Goal: Task Accomplishment & Management: Use online tool/utility

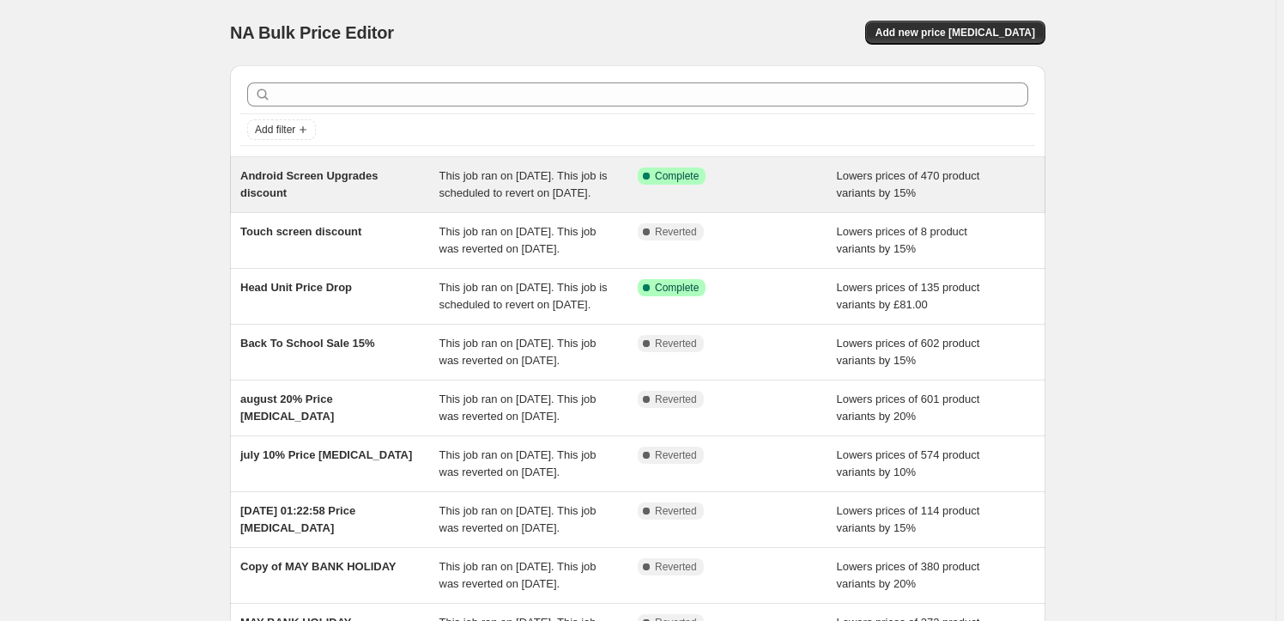
click at [409, 183] on div "Android Screen Upgrades discount" at bounding box center [339, 184] width 199 height 34
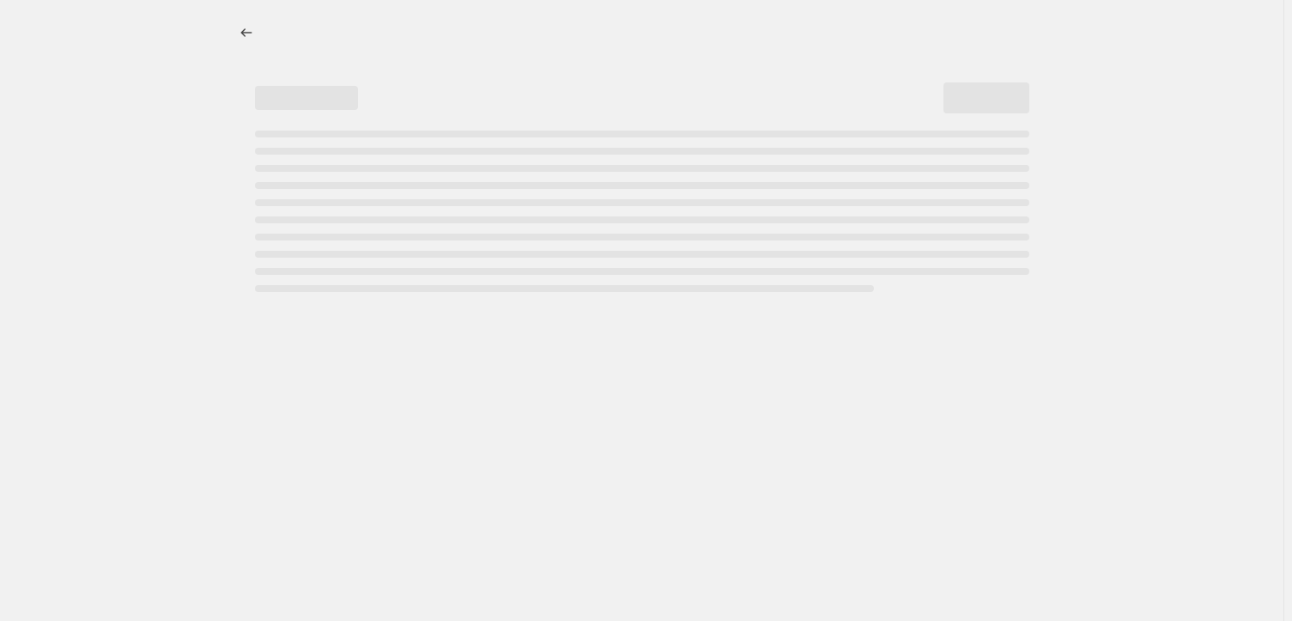
select select "percentage"
select select "no_change"
select select "tag"
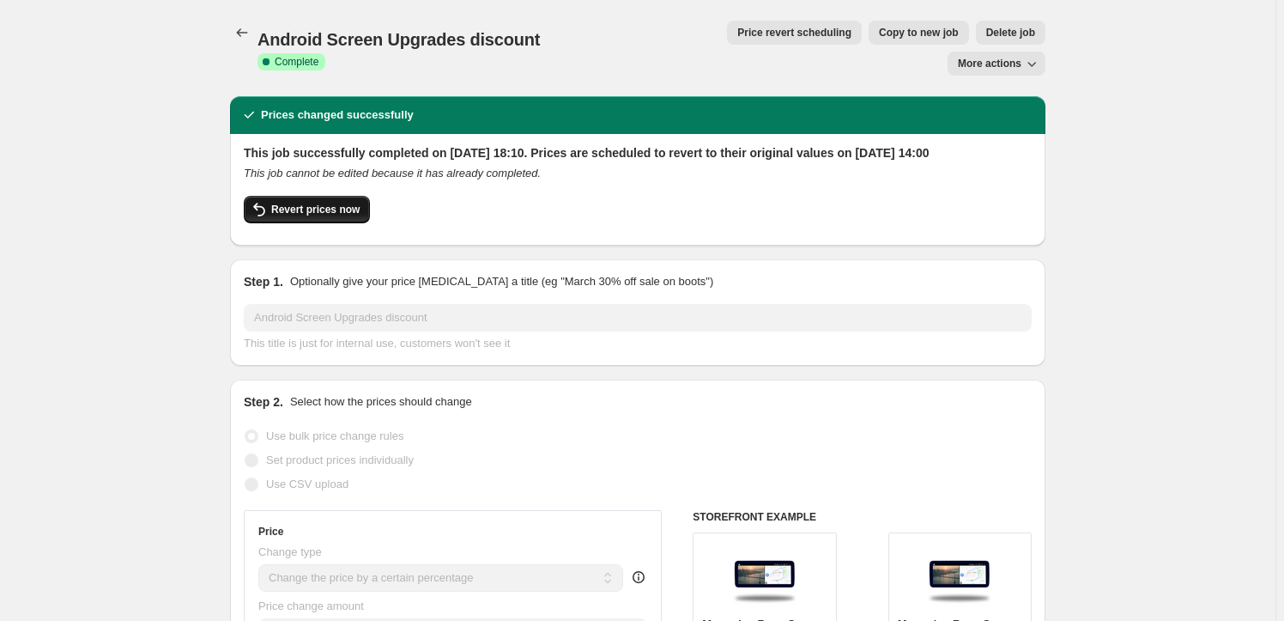
click at [283, 203] on span "Revert prices now" at bounding box center [315, 210] width 88 height 14
checkbox input "false"
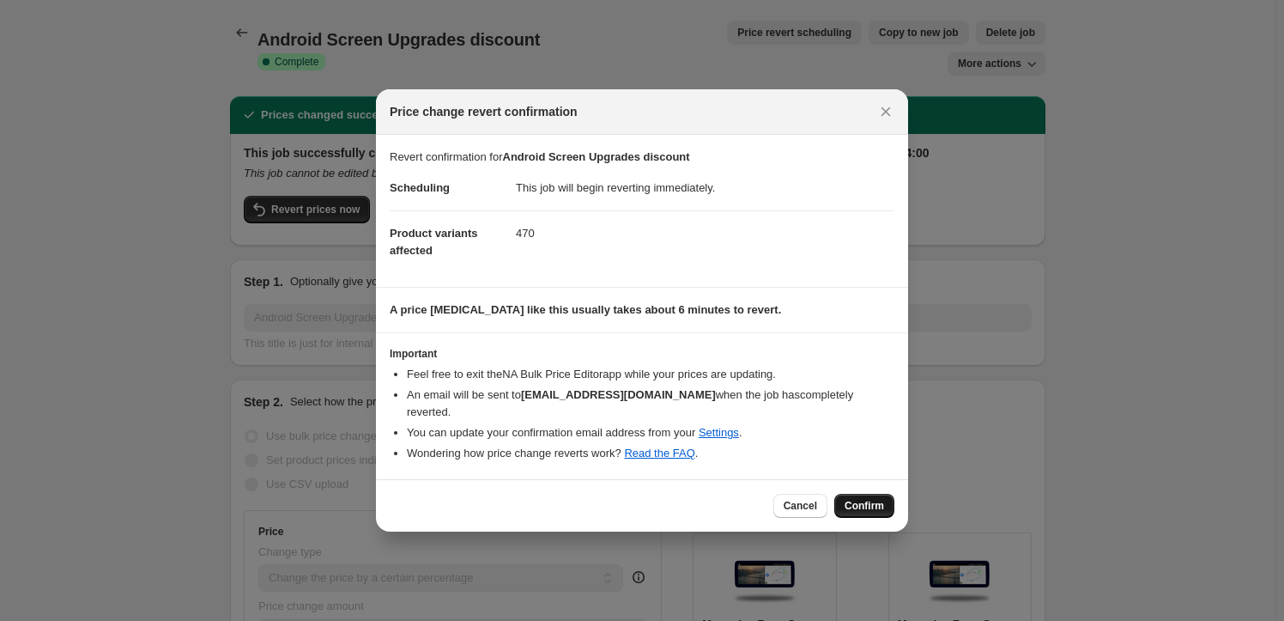
click at [865, 500] on span "Confirm" at bounding box center [864, 506] width 39 height 14
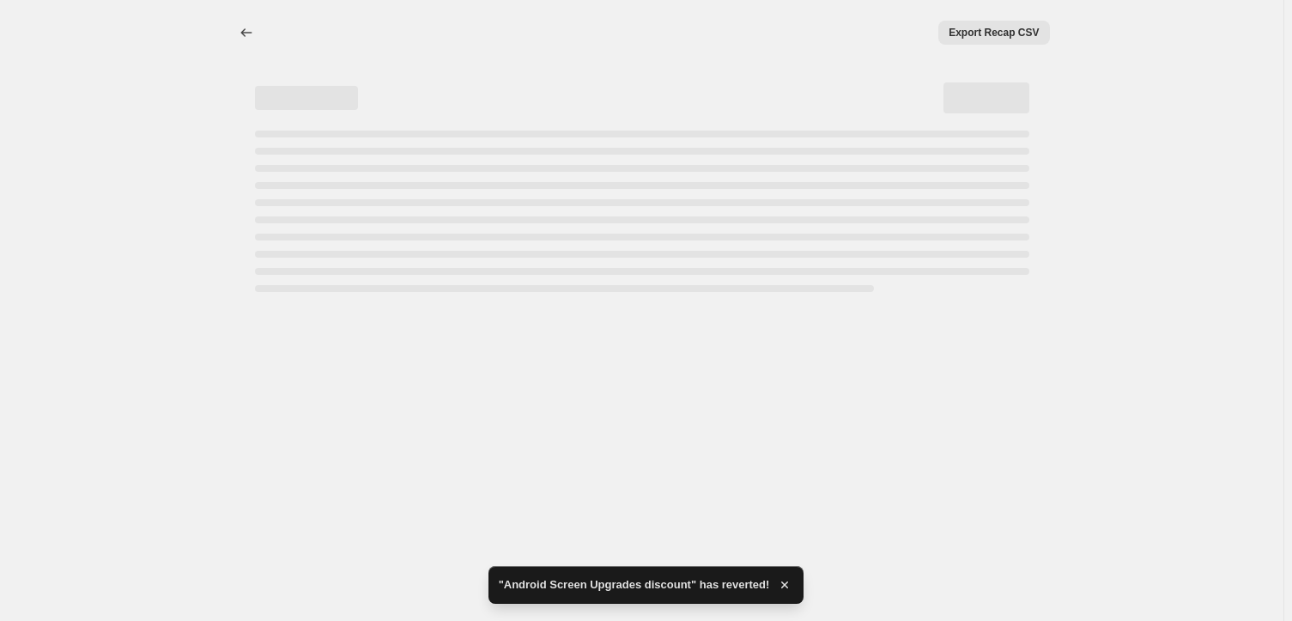
select select "percentage"
select select "no_change"
select select "tag"
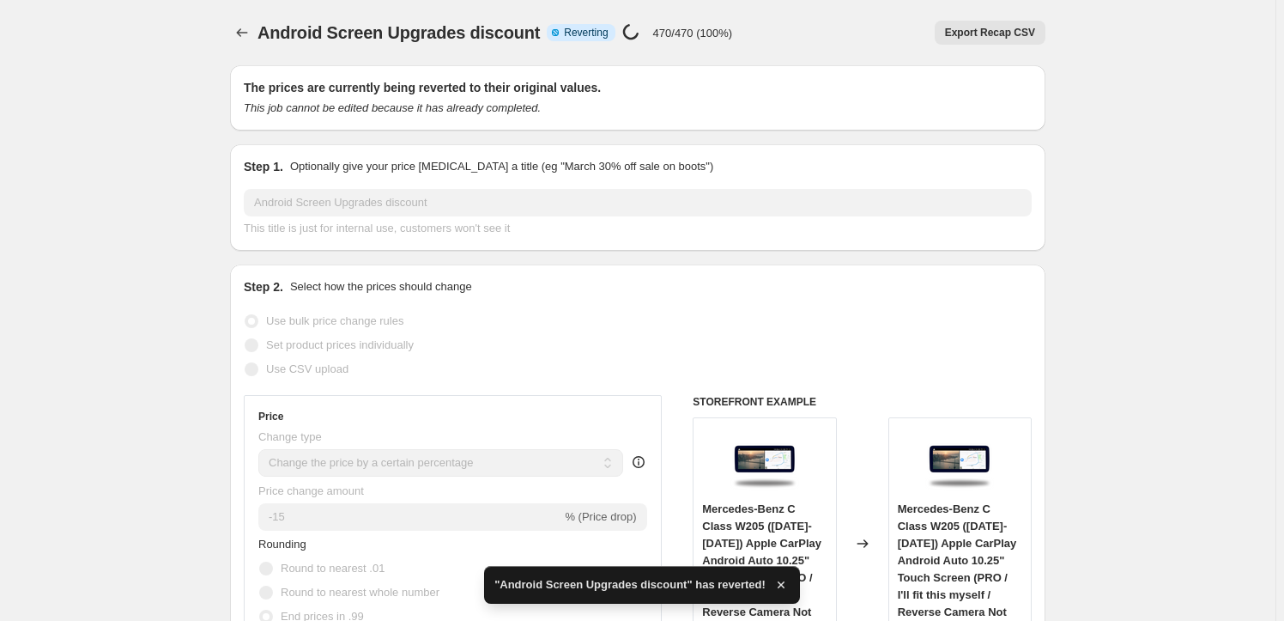
checkbox input "true"
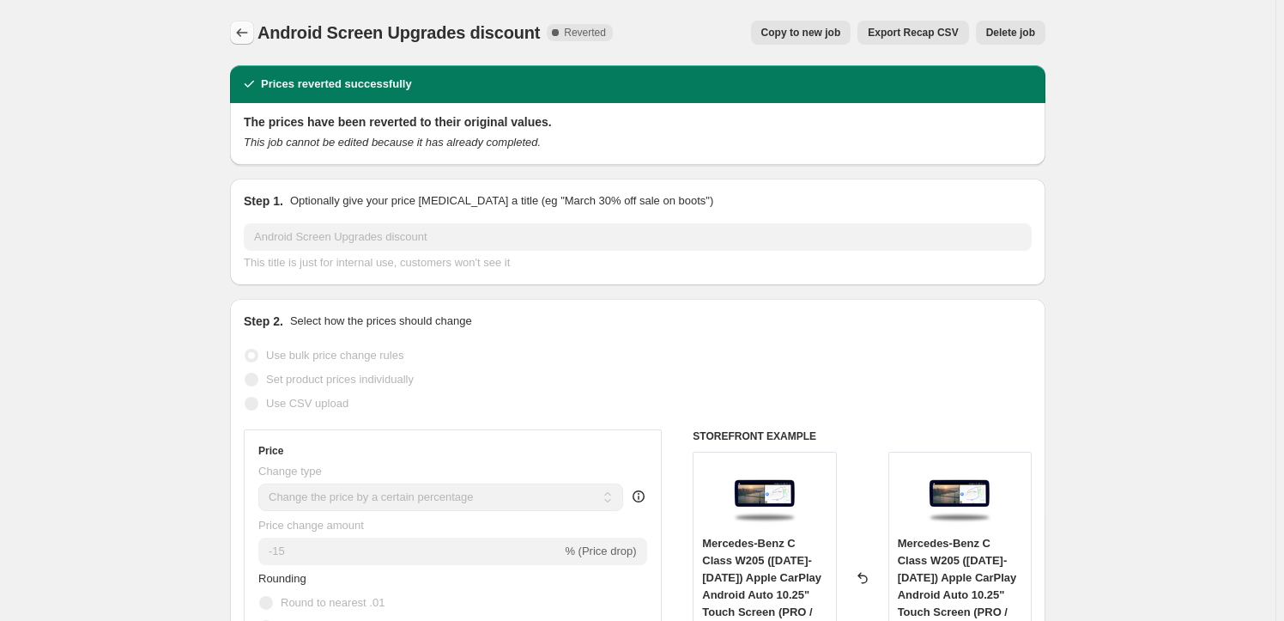
click at [244, 31] on icon "Price change jobs" at bounding box center [241, 32] width 17 height 17
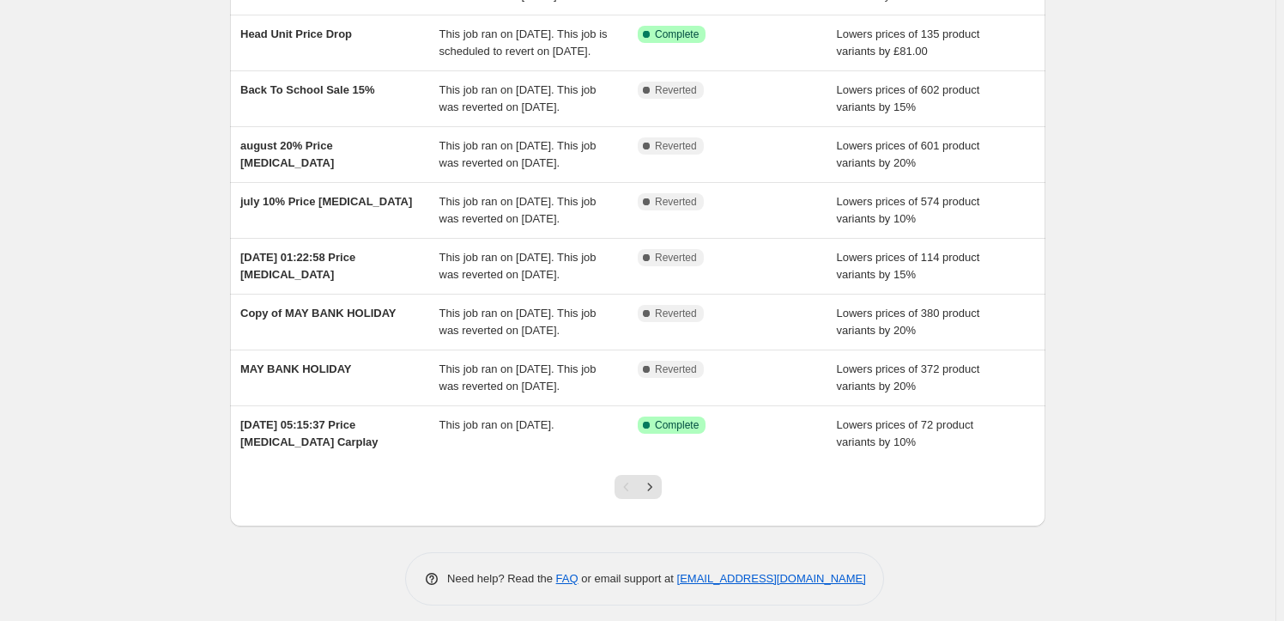
scroll to position [259, 0]
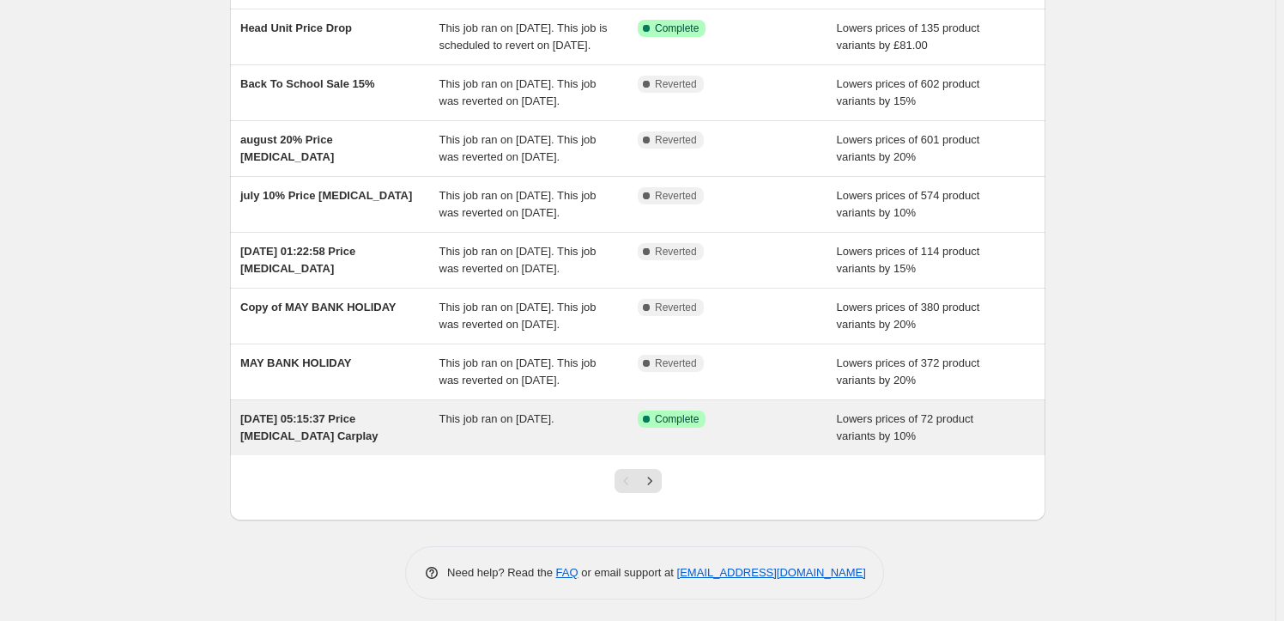
click at [352, 445] on div "12 Mar 2024 at 05:15:37 Price change job Carplay" at bounding box center [339, 427] width 199 height 34
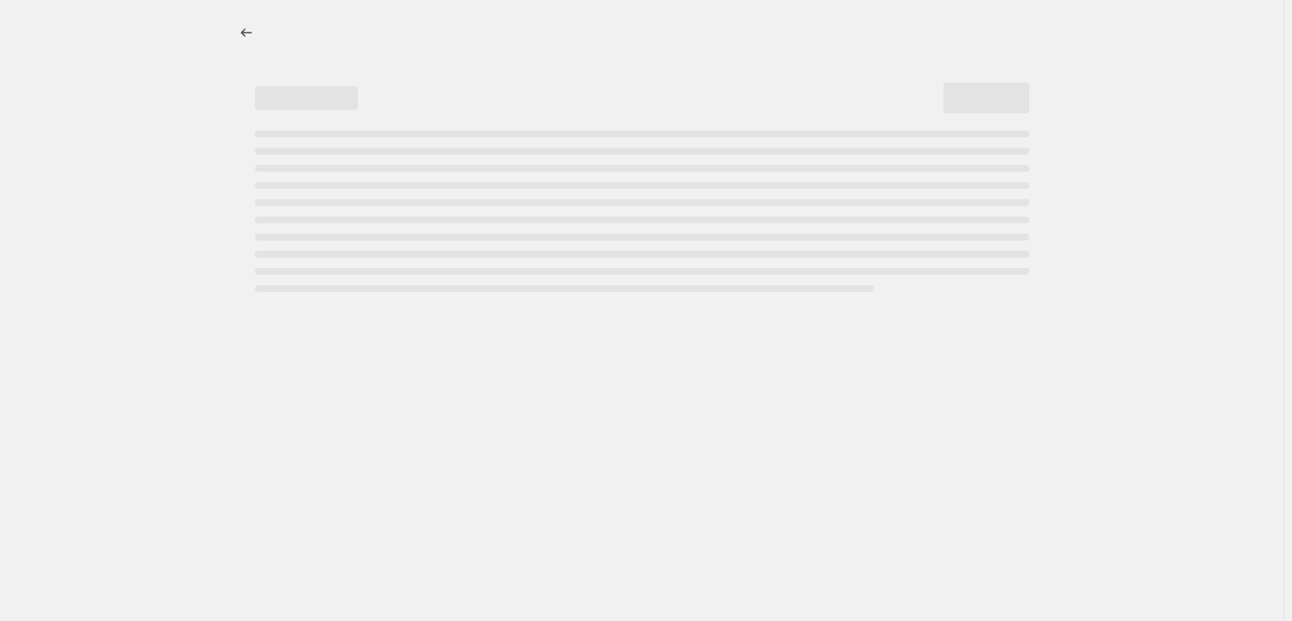
select select "percentage"
select select "collection"
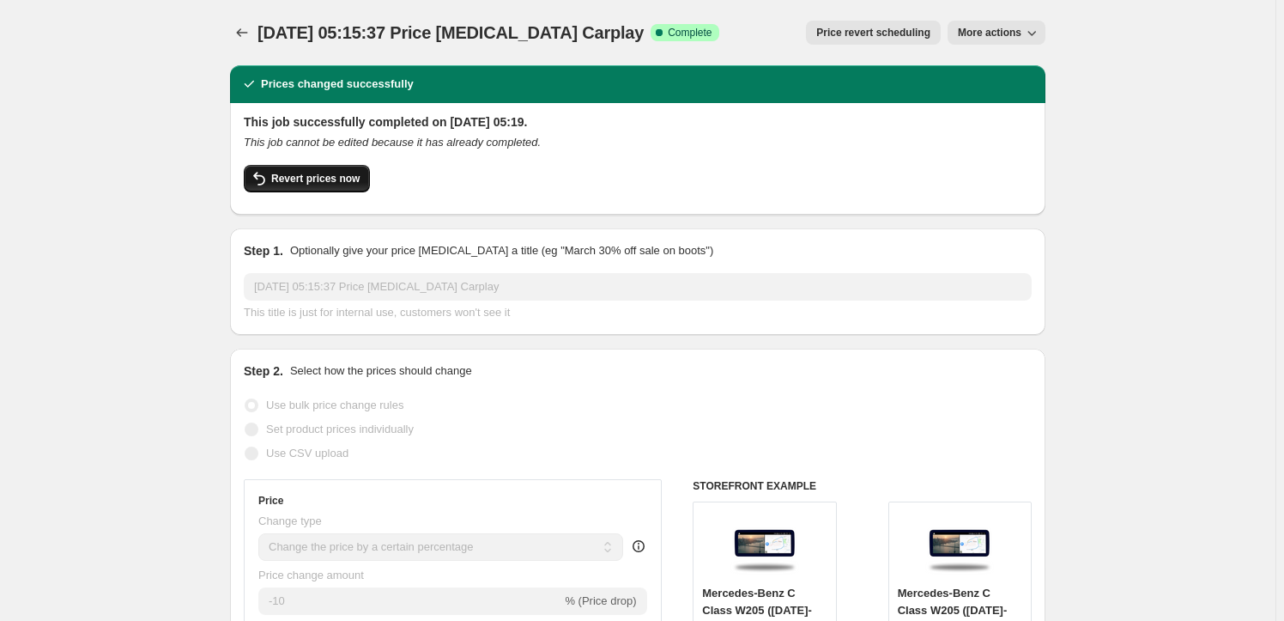
click at [298, 181] on span "Revert prices now" at bounding box center [315, 179] width 88 height 14
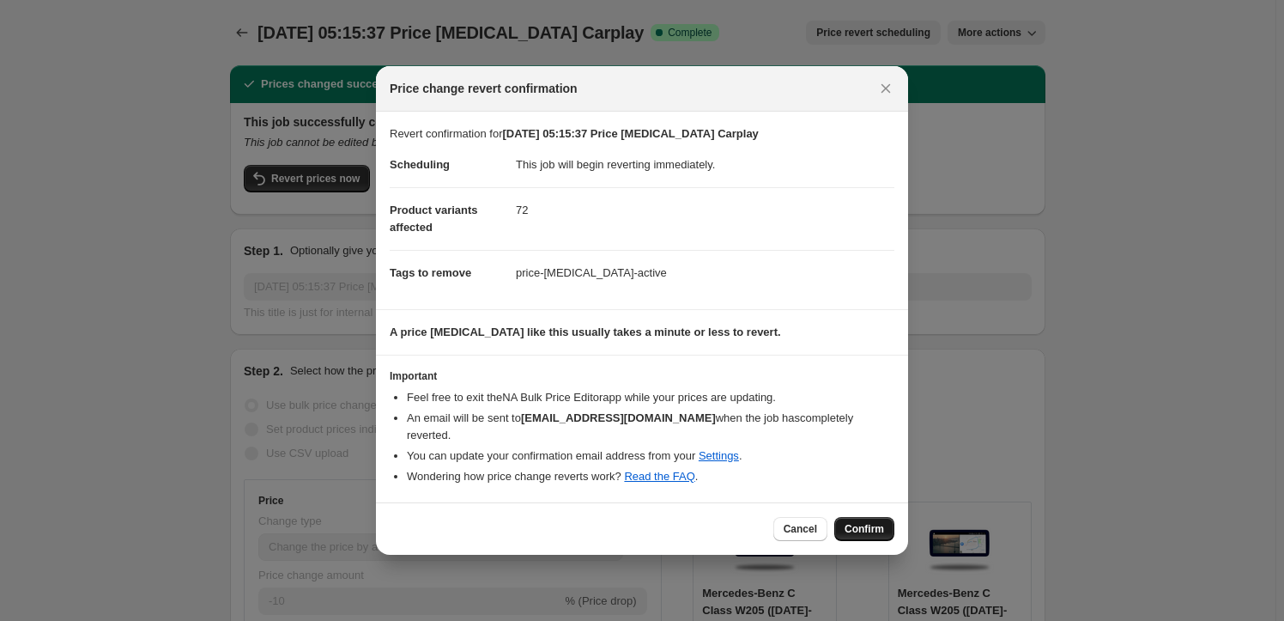
click at [884, 522] on span "Confirm" at bounding box center [864, 529] width 39 height 14
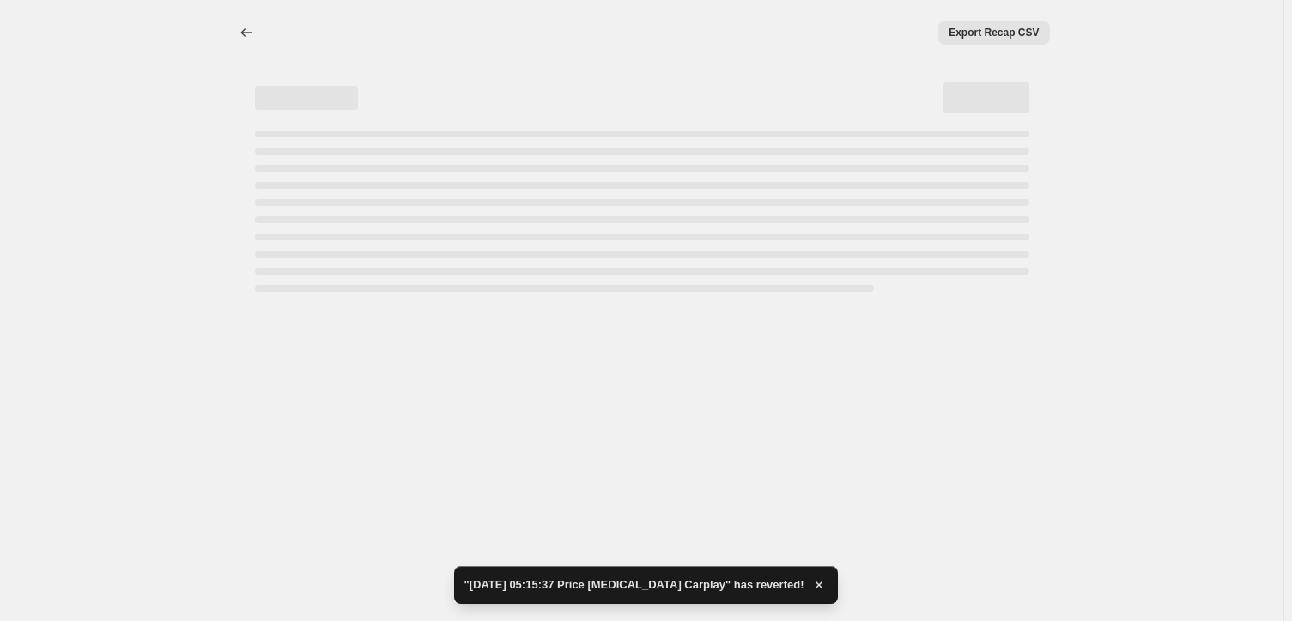
select select "percentage"
select select "collection"
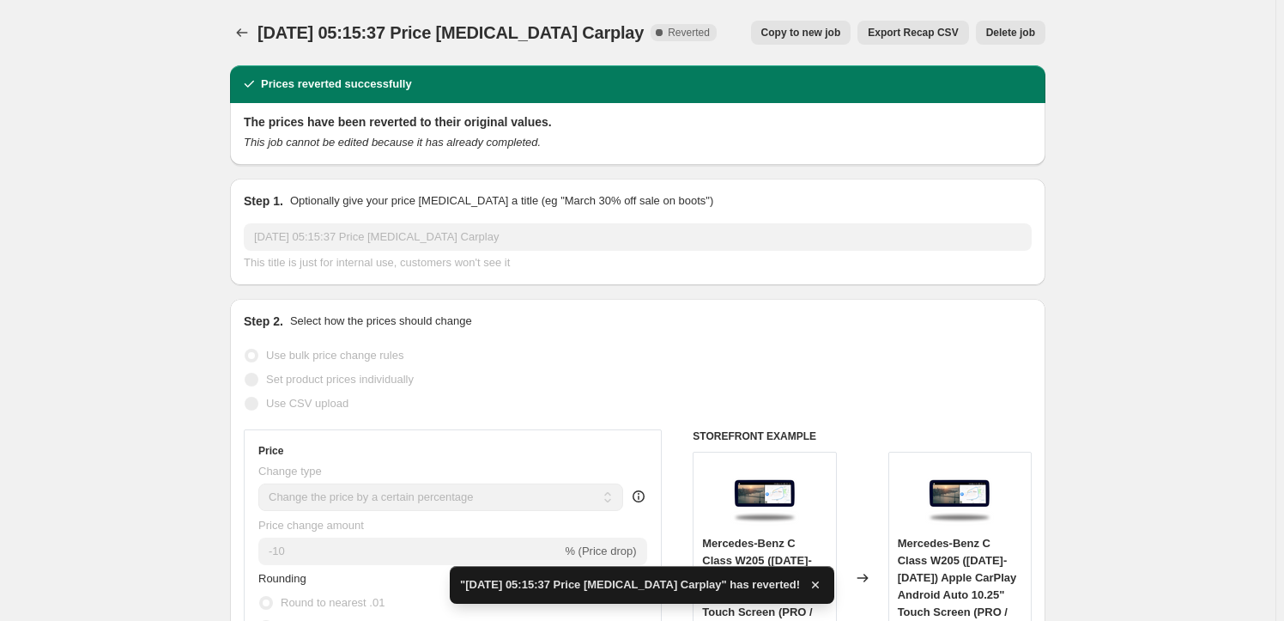
click at [249, 45] on div "12 Mar 2024 at 05:15:37 Price change job Carplay. This page is ready 12 Mar 202…" at bounding box center [637, 32] width 815 height 65
click at [246, 34] on icon "Price change jobs" at bounding box center [241, 32] width 17 height 17
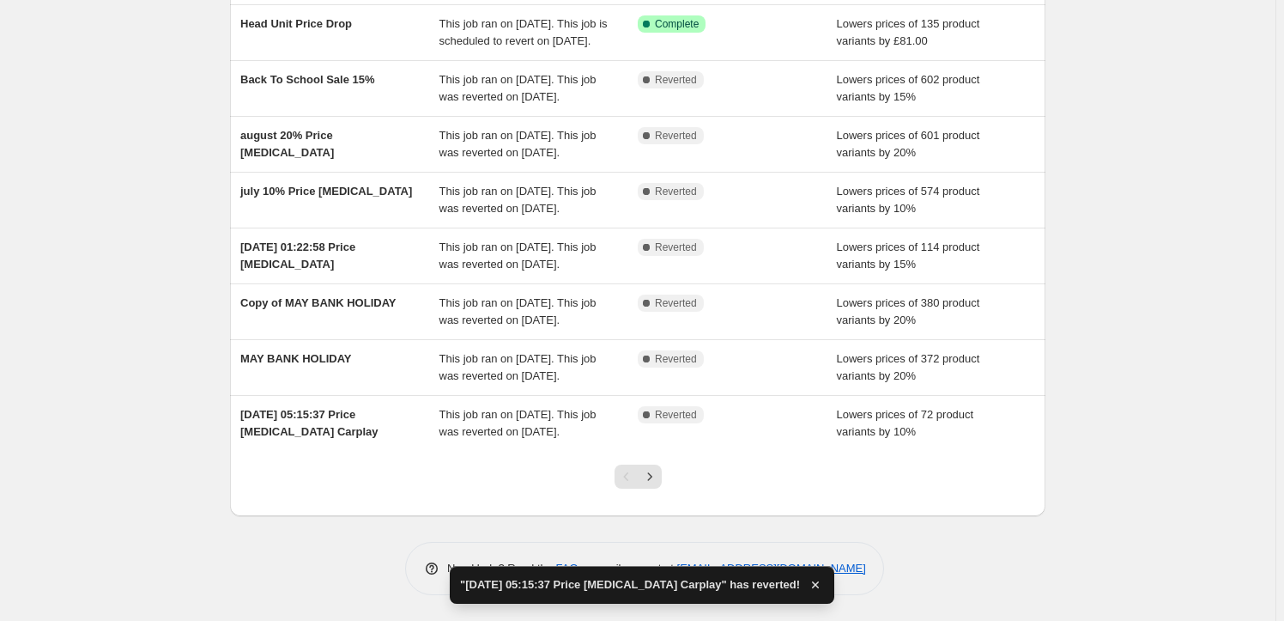
scroll to position [365, 0]
click at [656, 477] on icon "Next" at bounding box center [649, 476] width 17 height 17
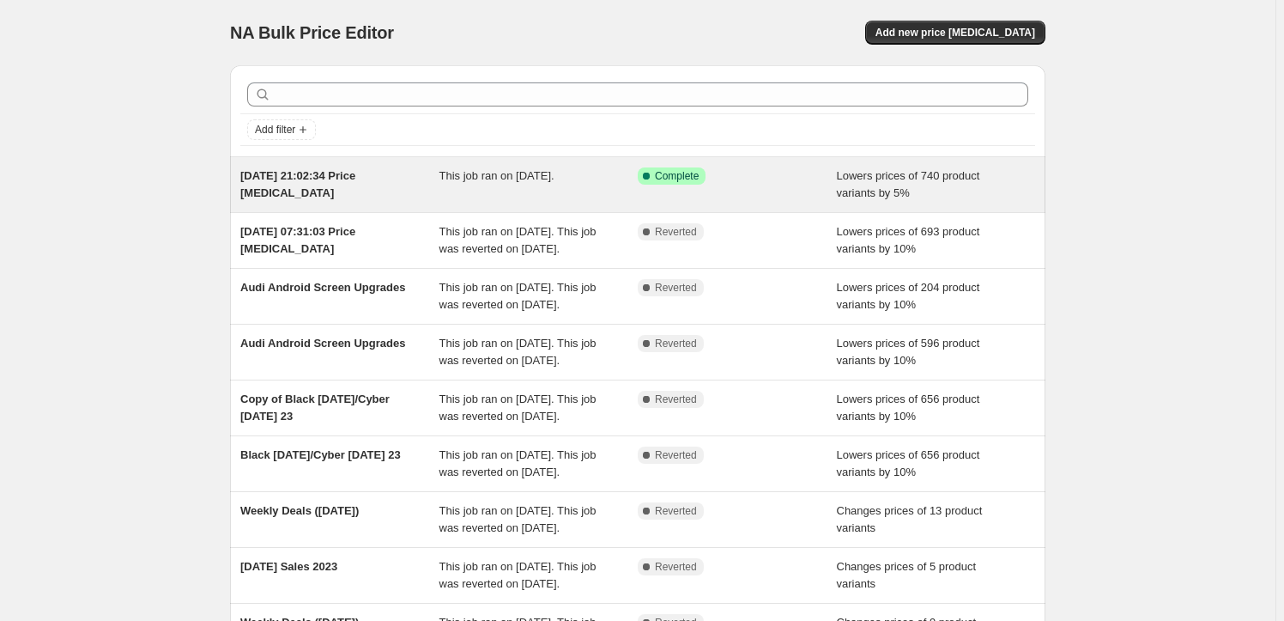
click at [348, 173] on span "5 Mar 2024, 21:02:34 Price change job" at bounding box center [297, 184] width 115 height 30
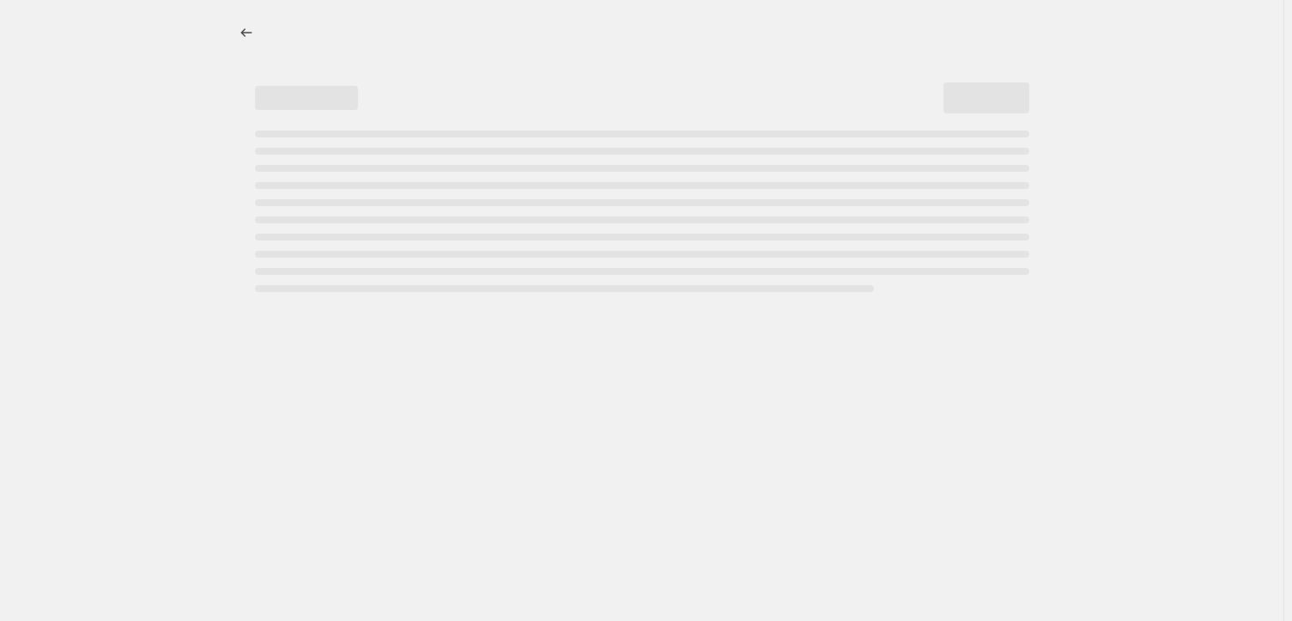
select select "percentage"
select select "collection"
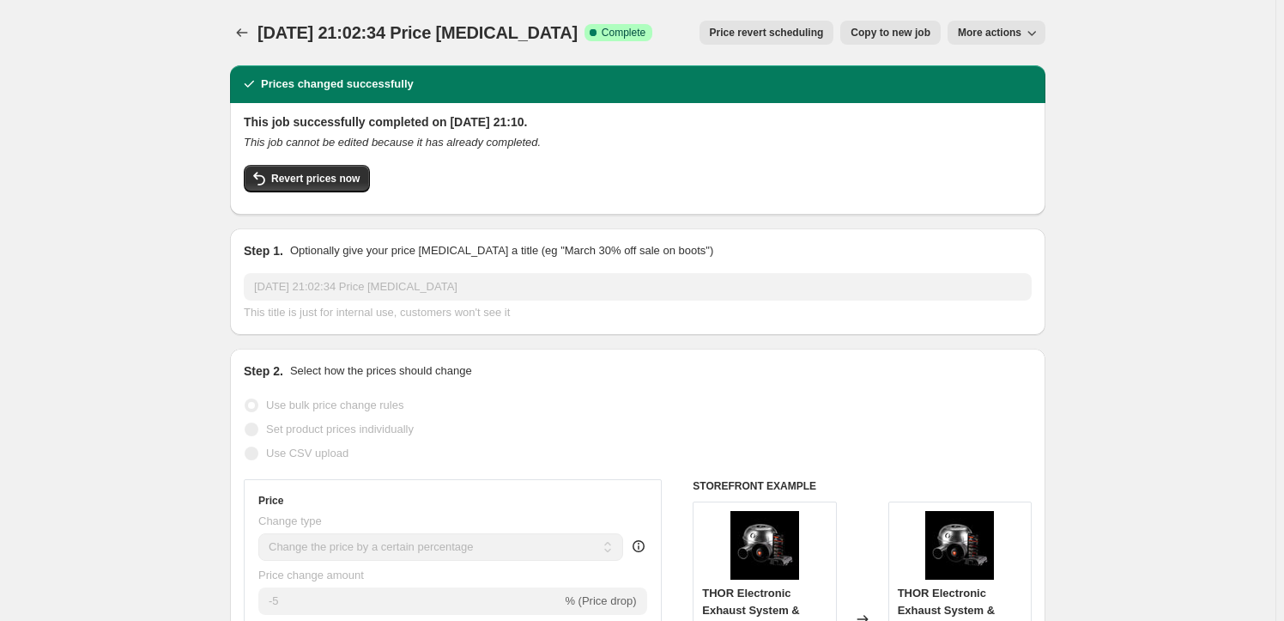
click at [310, 155] on div "This job successfully completed on 5 March 2024 at 21:10. This job cannot be ed…" at bounding box center [638, 157] width 788 height 88
click at [326, 170] on button "Revert prices now" at bounding box center [307, 178] width 126 height 27
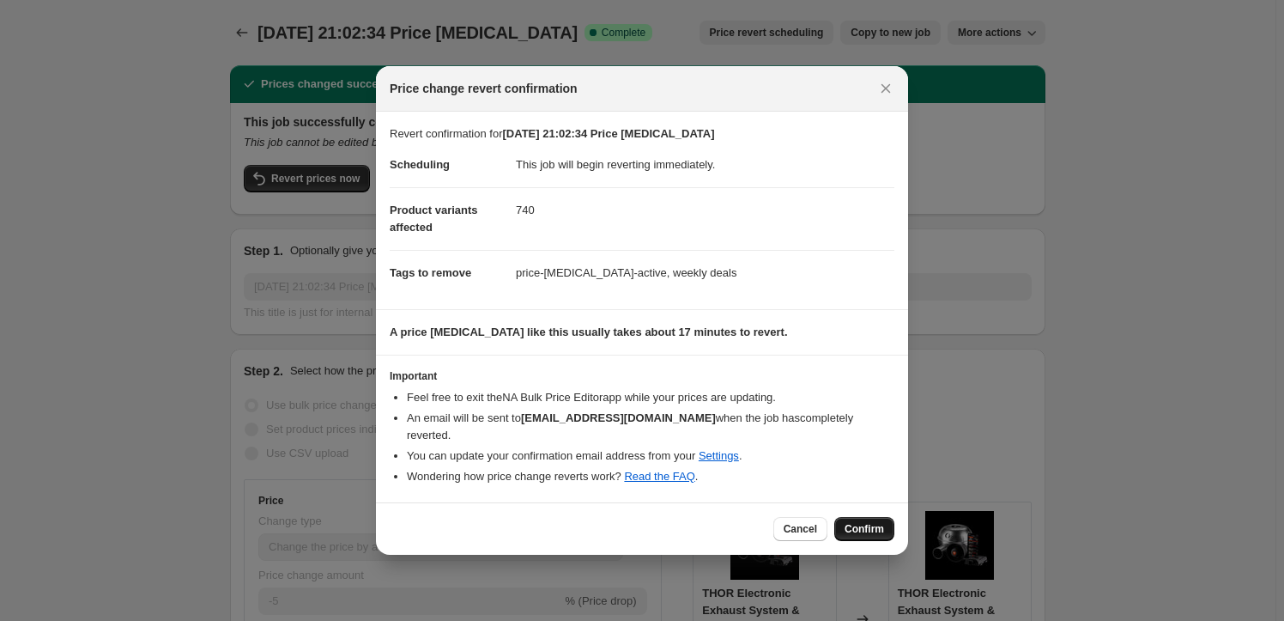
click at [869, 522] on span "Confirm" at bounding box center [864, 529] width 39 height 14
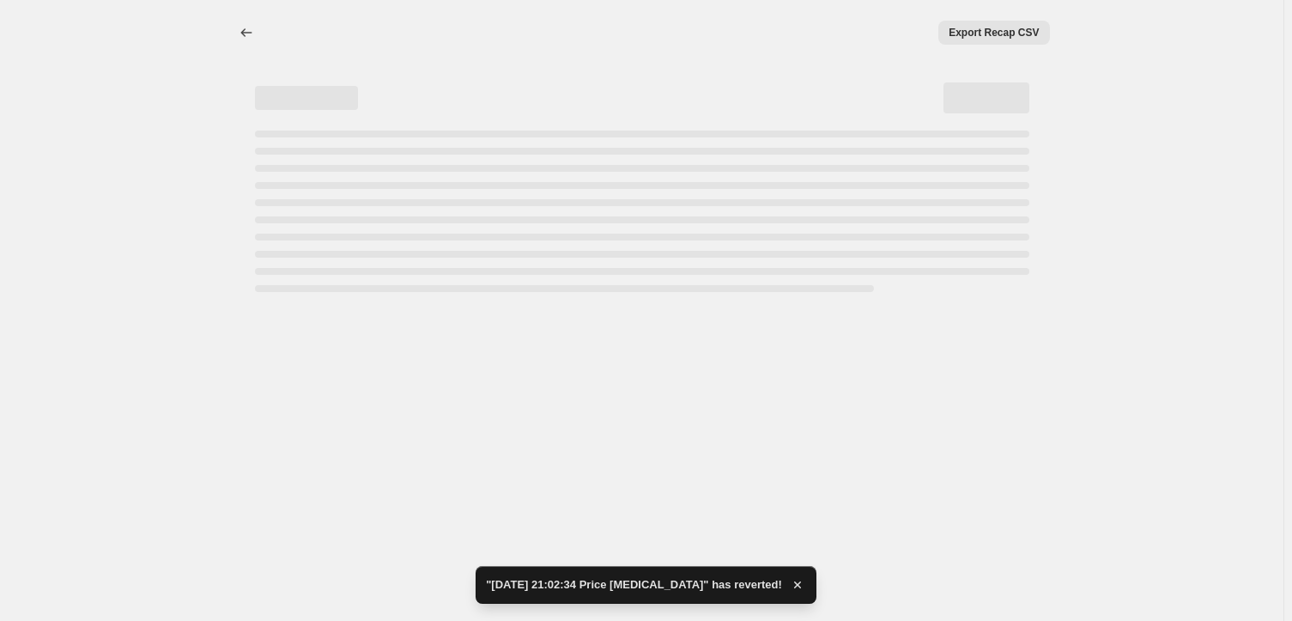
select select "percentage"
select select "collection"
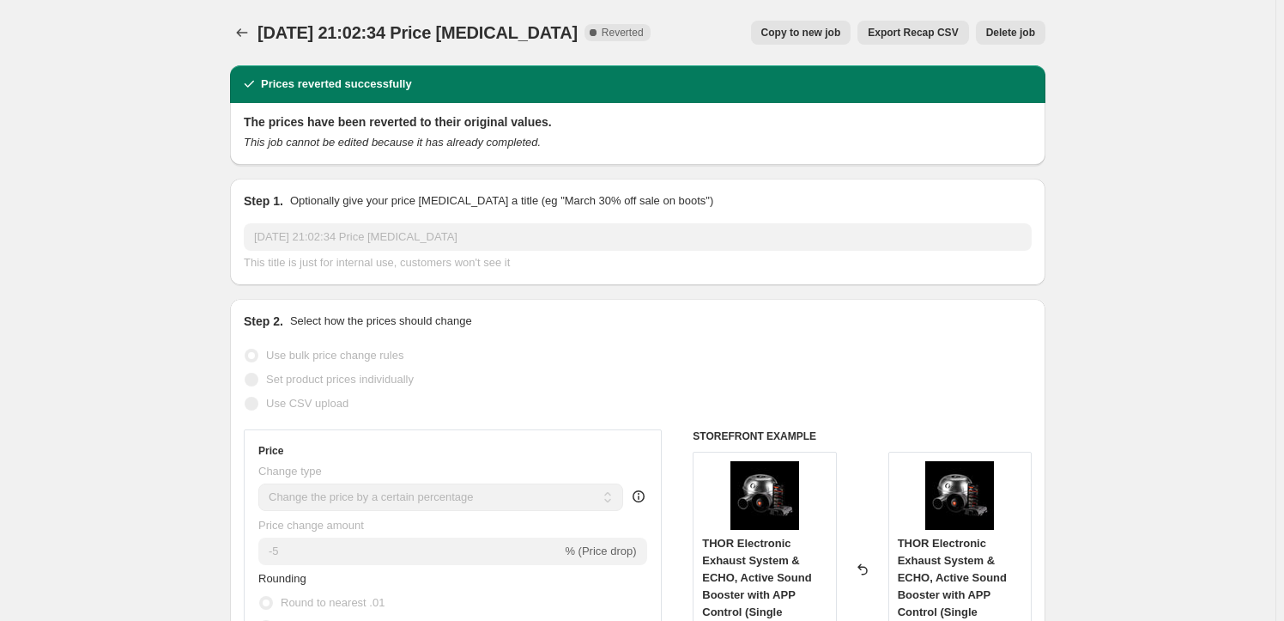
click at [236, 35] on button "Price change jobs" at bounding box center [242, 33] width 24 height 24
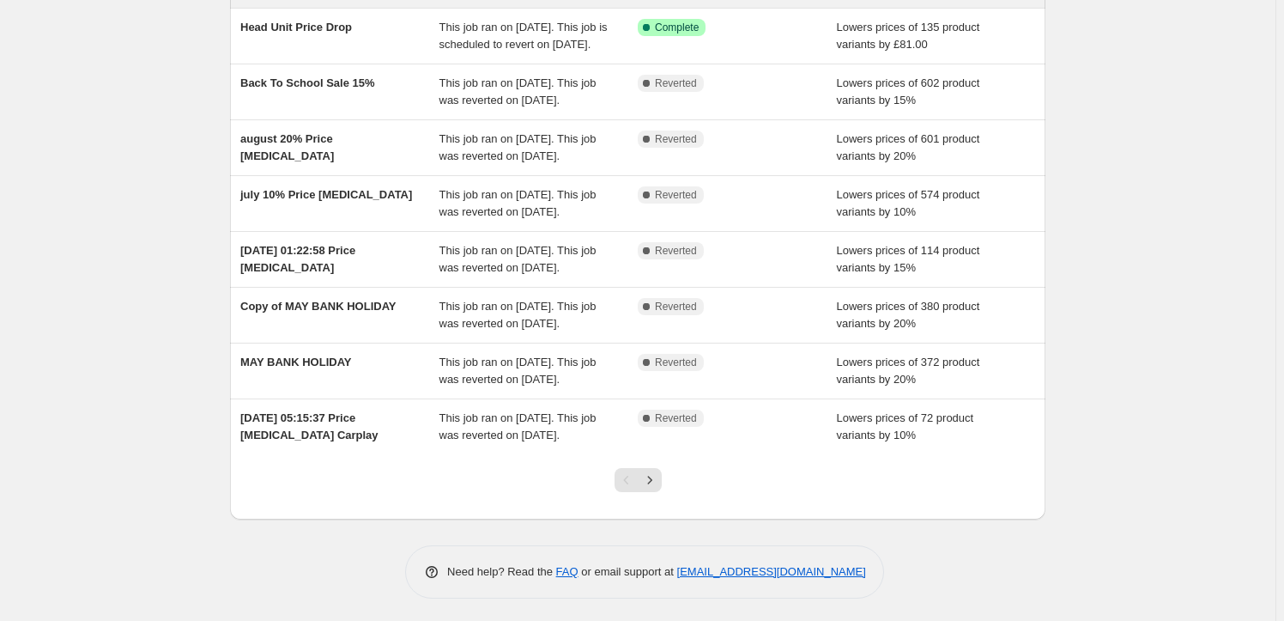
scroll to position [365, 0]
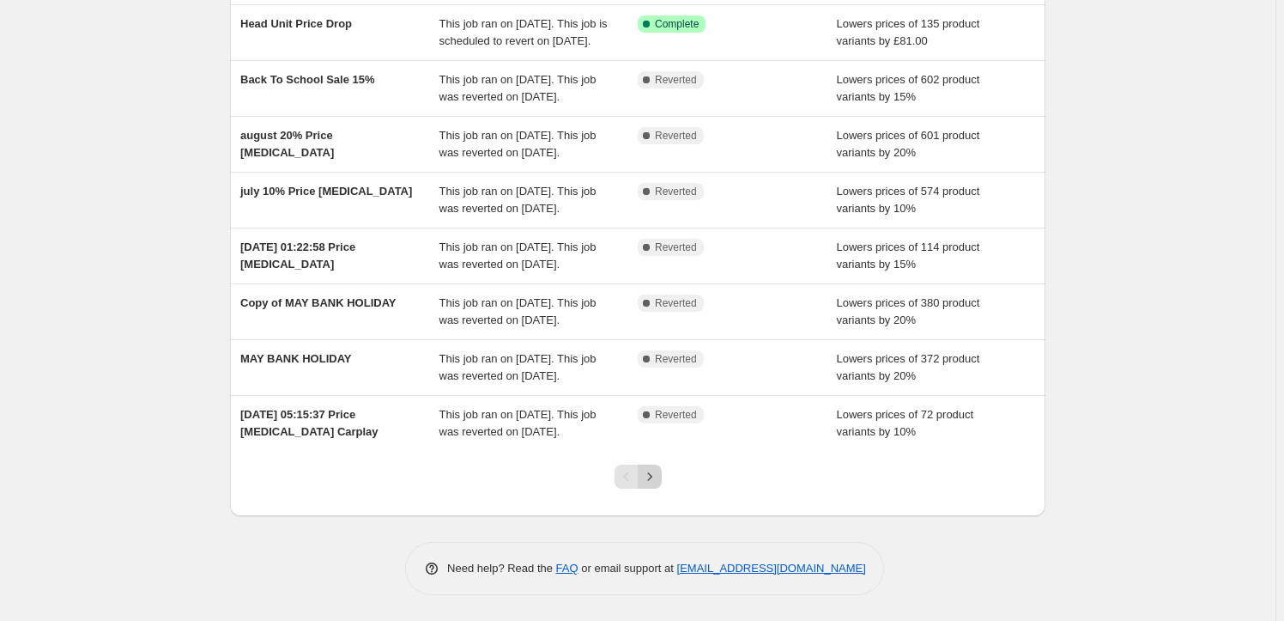
click at [652, 482] on icon "Next" at bounding box center [649, 476] width 17 height 17
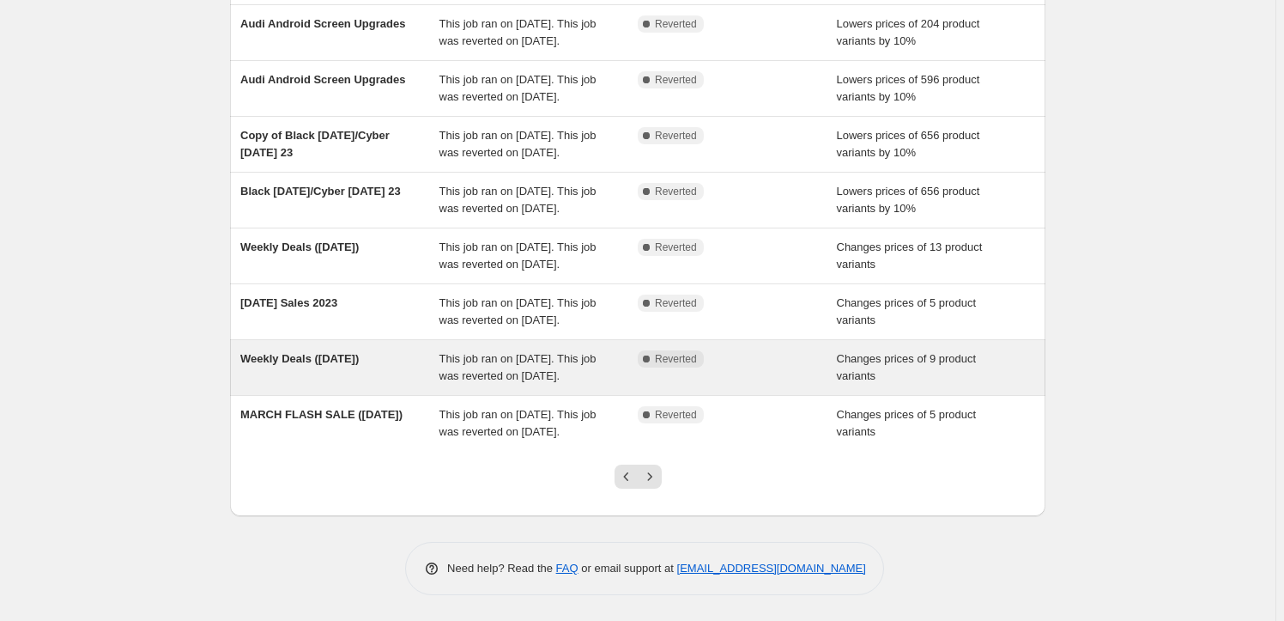
scroll to position [382, 0]
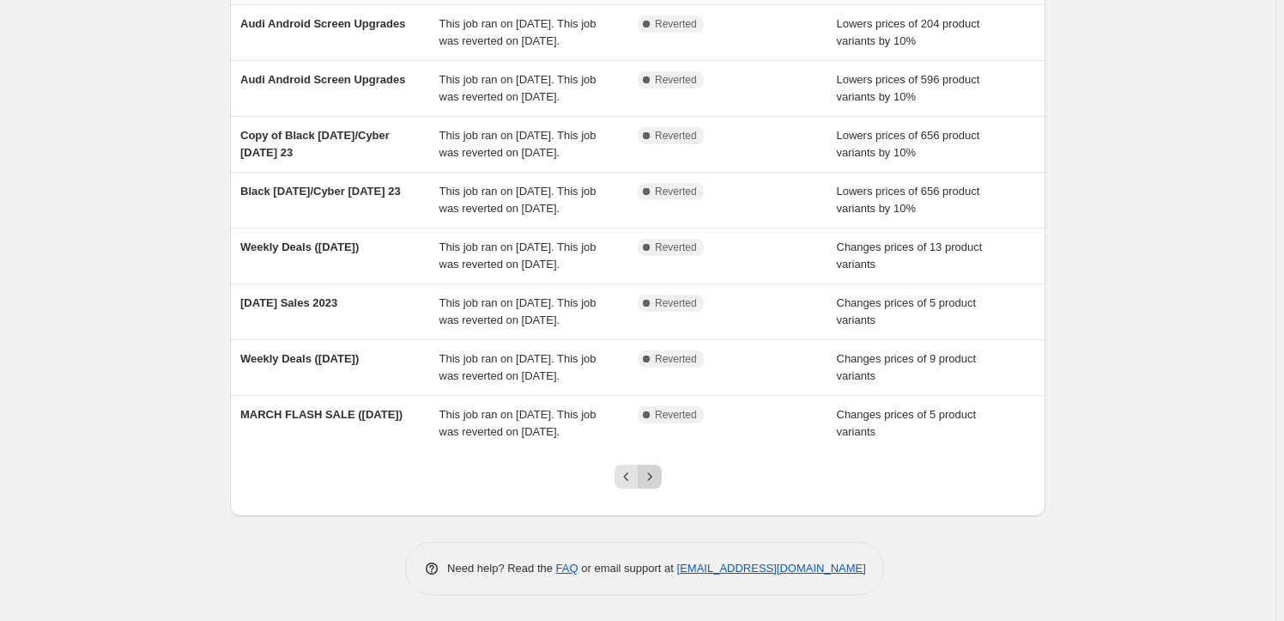
click at [656, 478] on icon "Next" at bounding box center [649, 476] width 17 height 17
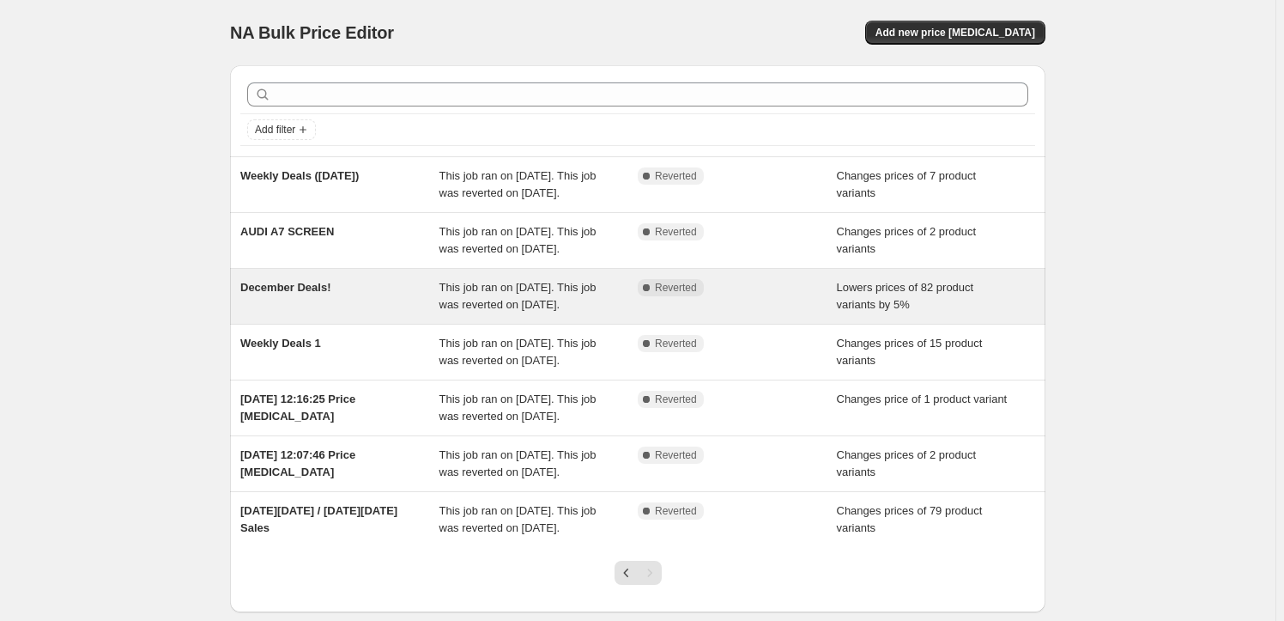
scroll to position [215, 0]
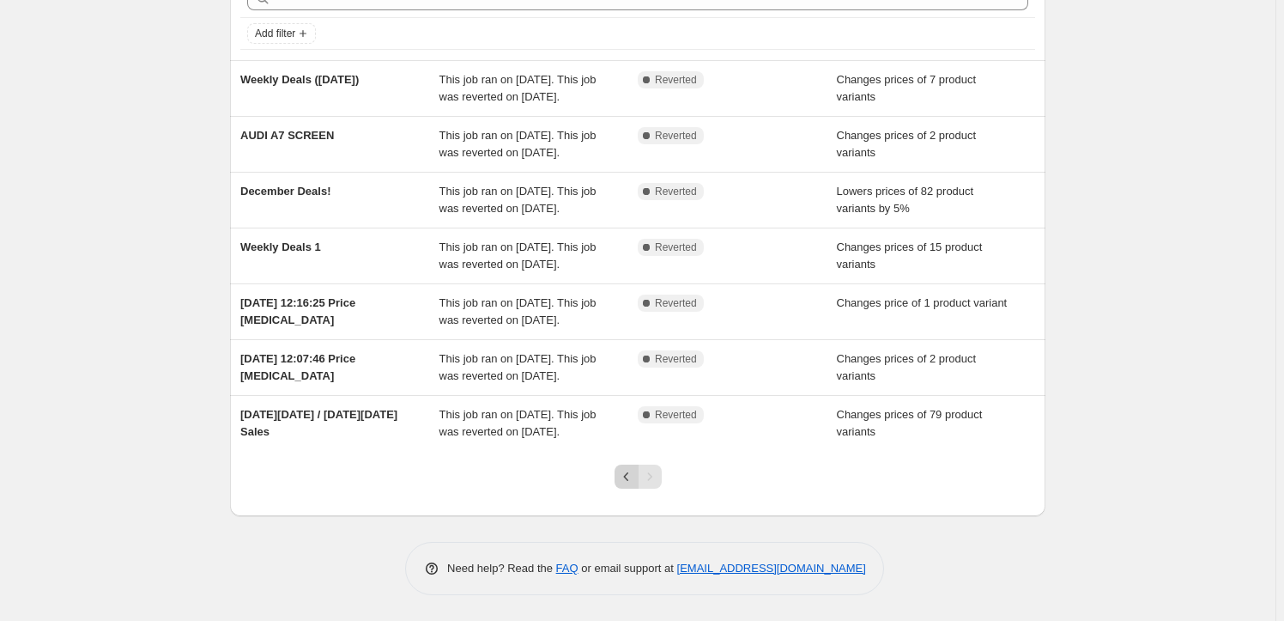
click at [632, 477] on icon "Previous" at bounding box center [626, 476] width 17 height 17
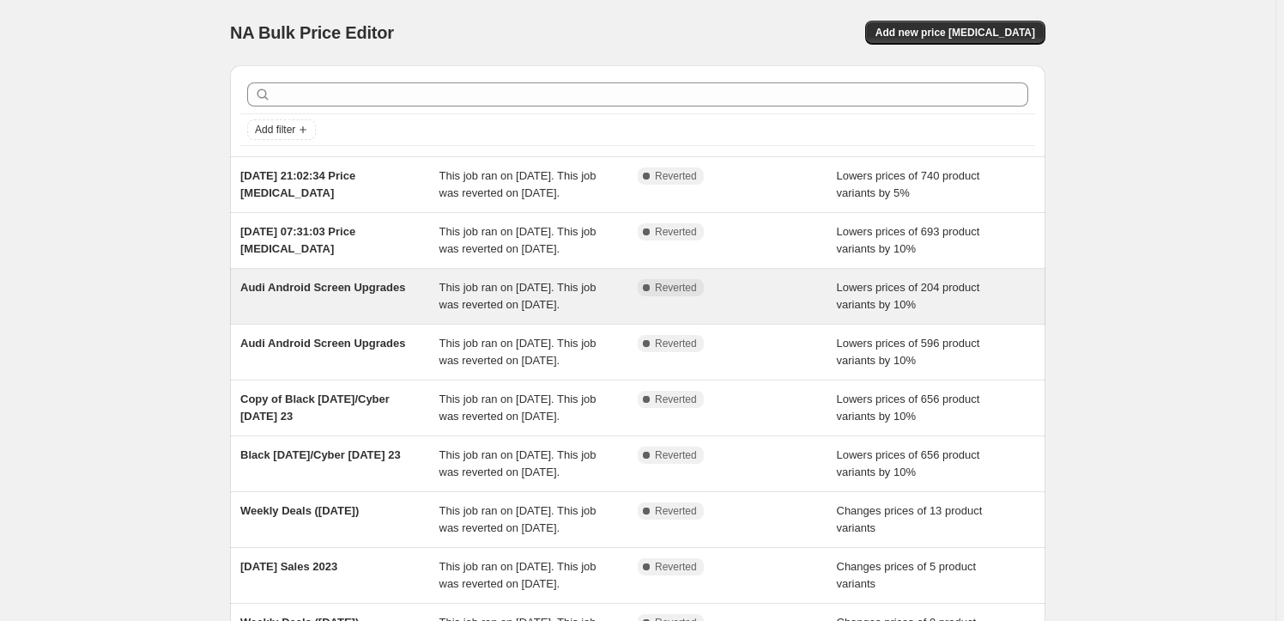
scroll to position [382, 0]
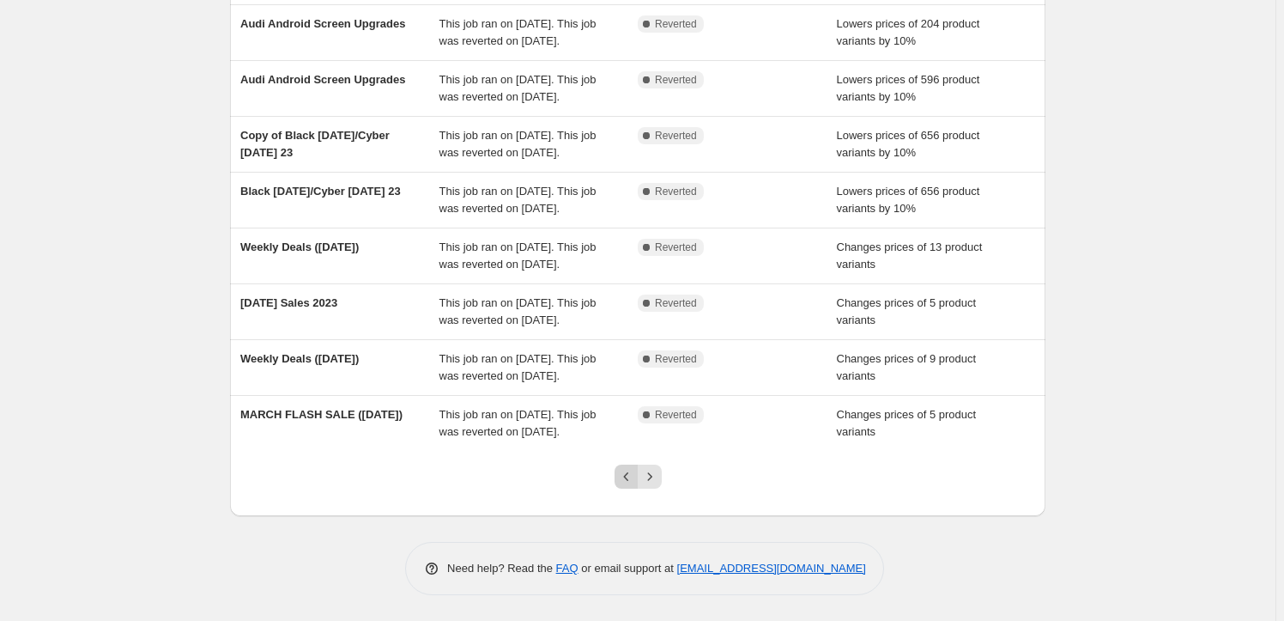
click at [629, 482] on icon "Previous" at bounding box center [626, 476] width 17 height 17
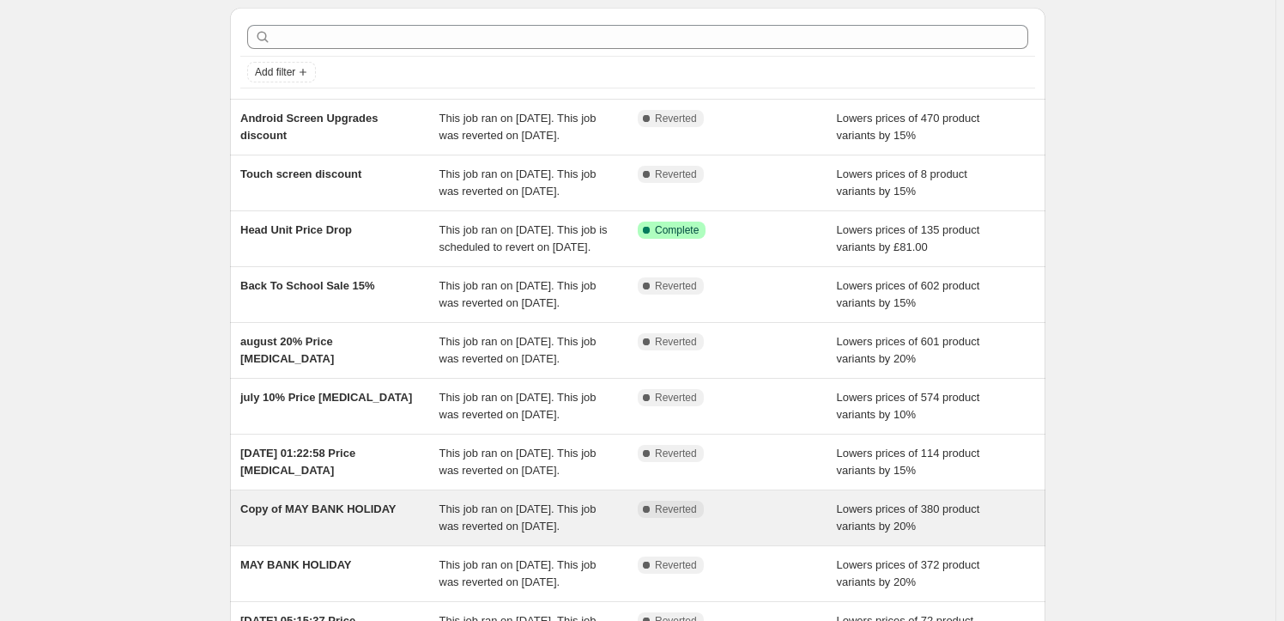
scroll to position [0, 0]
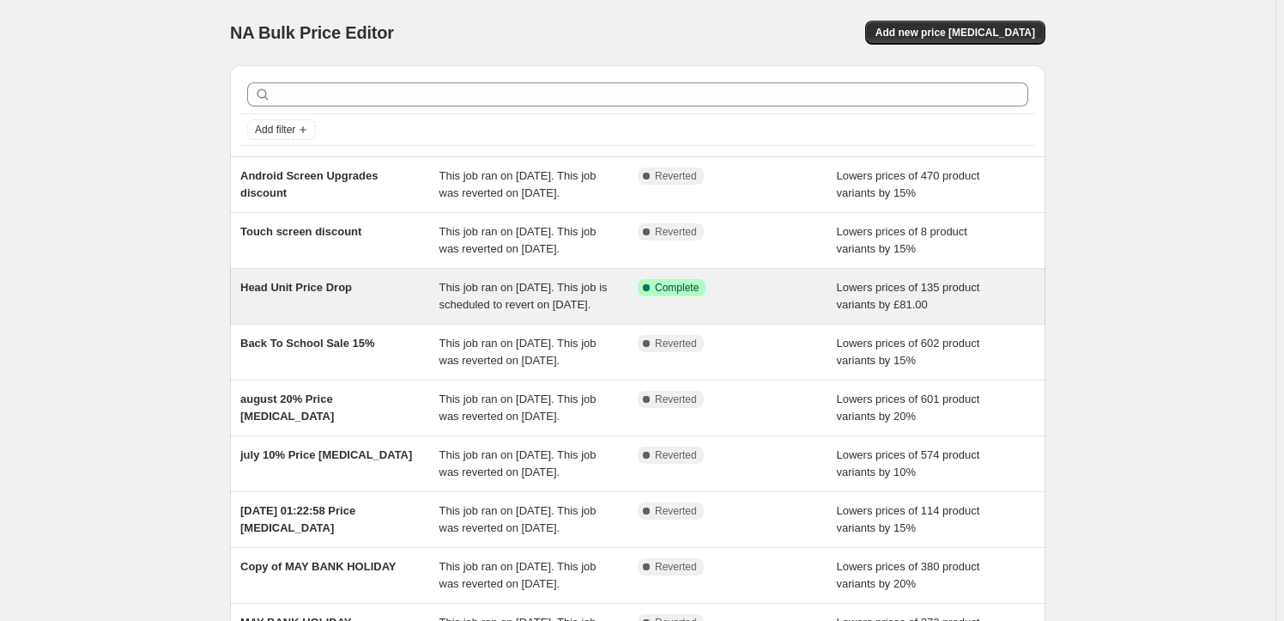
click at [450, 311] on span "This job ran on 10 September 2025. This job is scheduled to revert on 30 Septem…" at bounding box center [523, 296] width 168 height 30
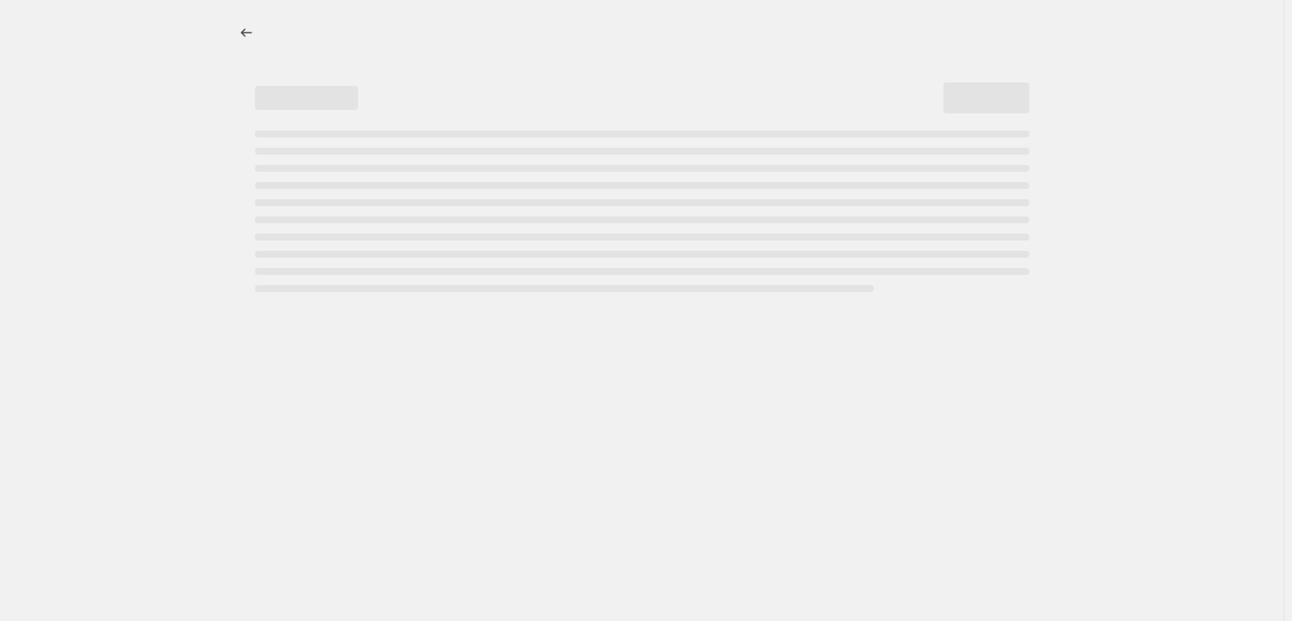
select select "by"
select select "no_change"
select select "tag"
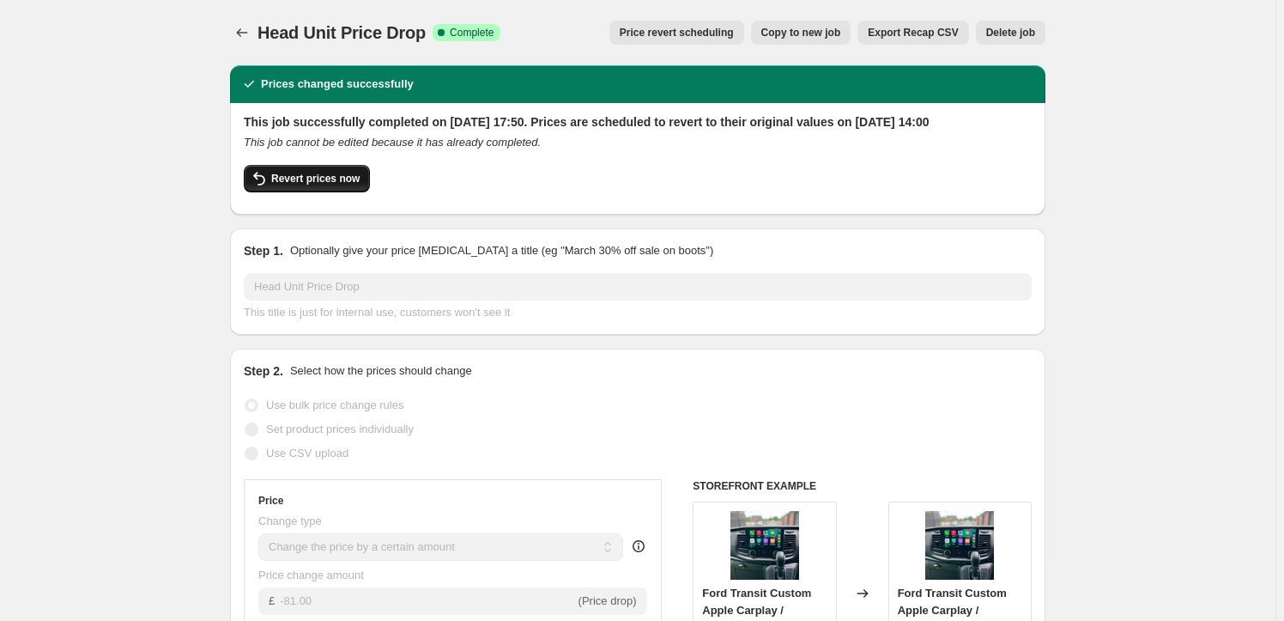
click at [330, 192] on button "Revert prices now" at bounding box center [307, 178] width 126 height 27
checkbox input "false"
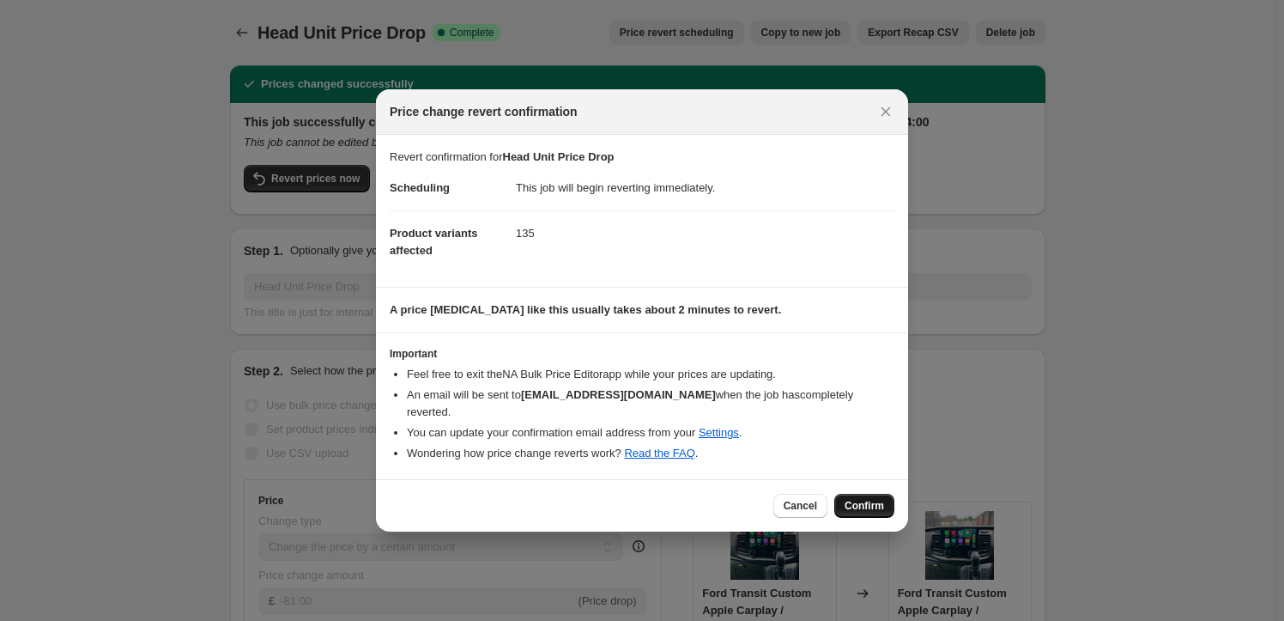
click at [879, 499] on span "Confirm" at bounding box center [864, 506] width 39 height 14
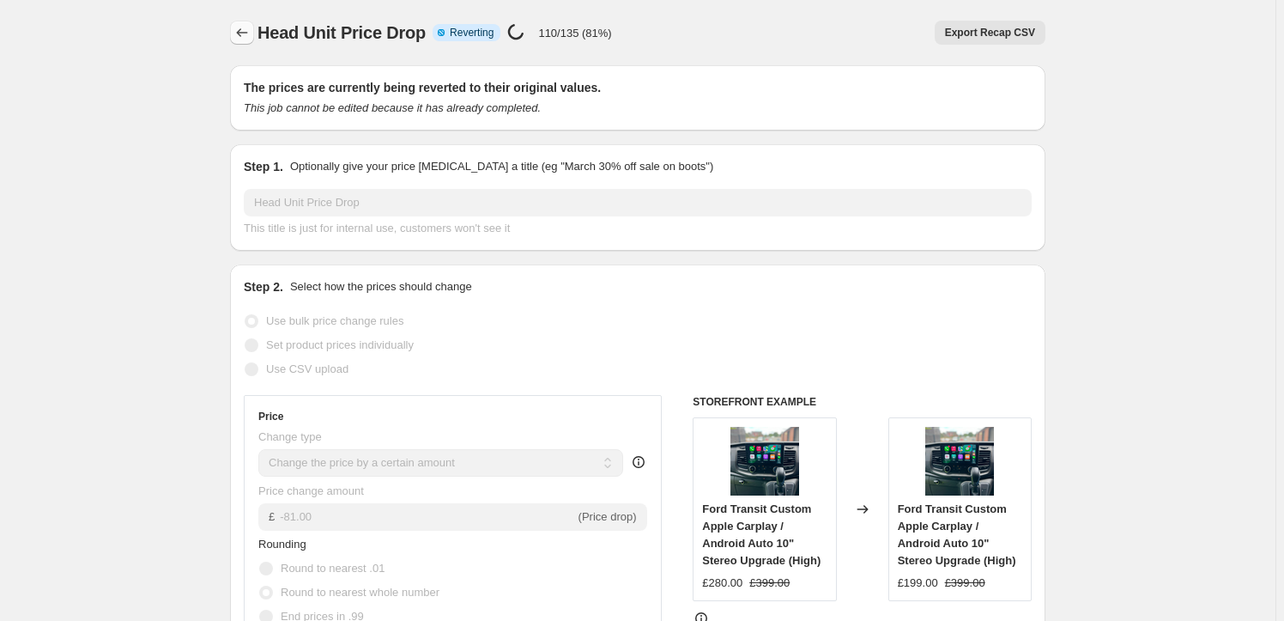
click at [245, 28] on icon "Price change jobs" at bounding box center [241, 32] width 17 height 17
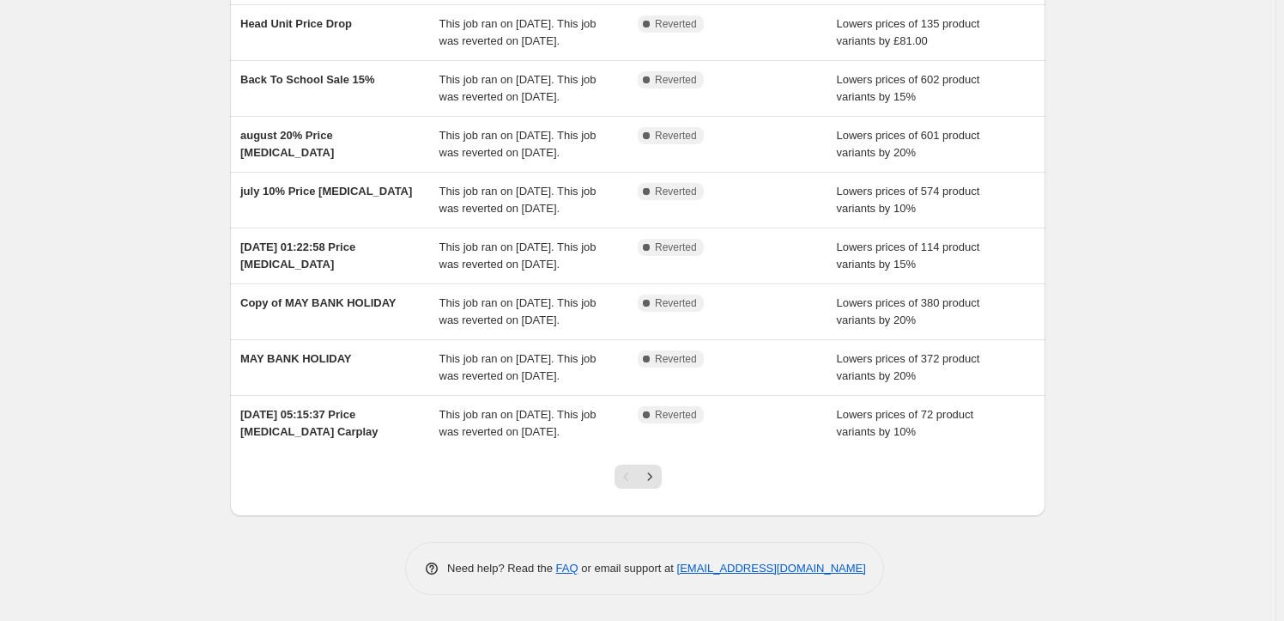
scroll to position [365, 0]
click at [651, 479] on icon "Next" at bounding box center [649, 476] width 17 height 17
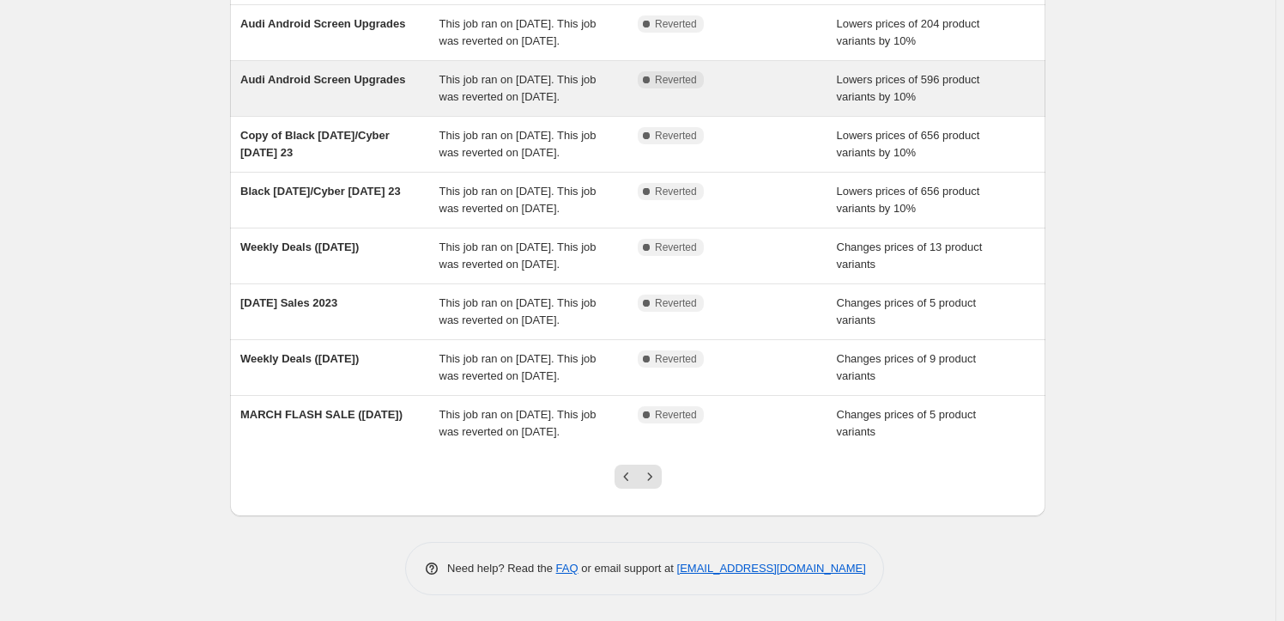
scroll to position [382, 0]
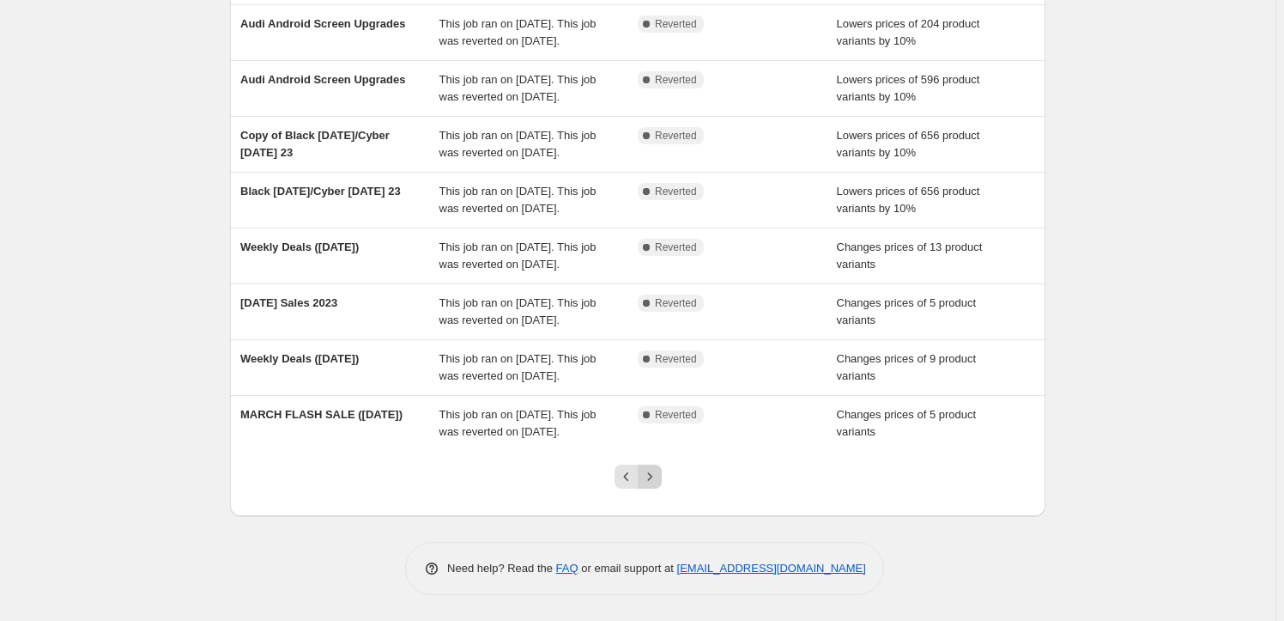
click at [656, 479] on icon "Next" at bounding box center [649, 476] width 17 height 17
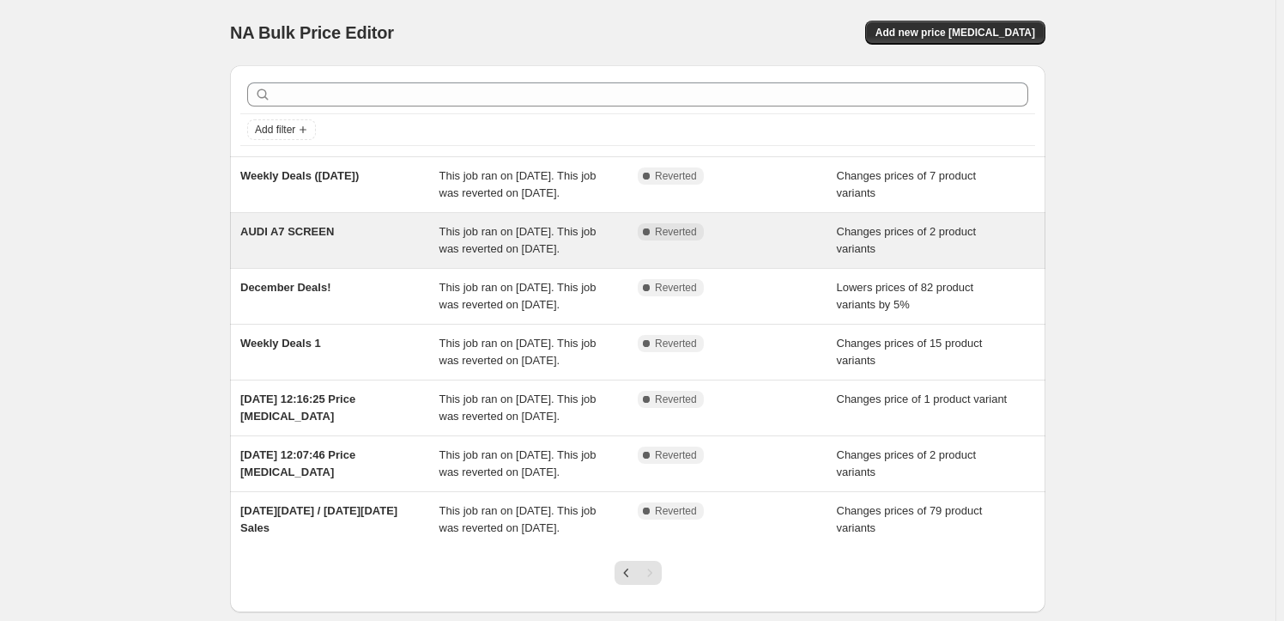
scroll to position [215, 0]
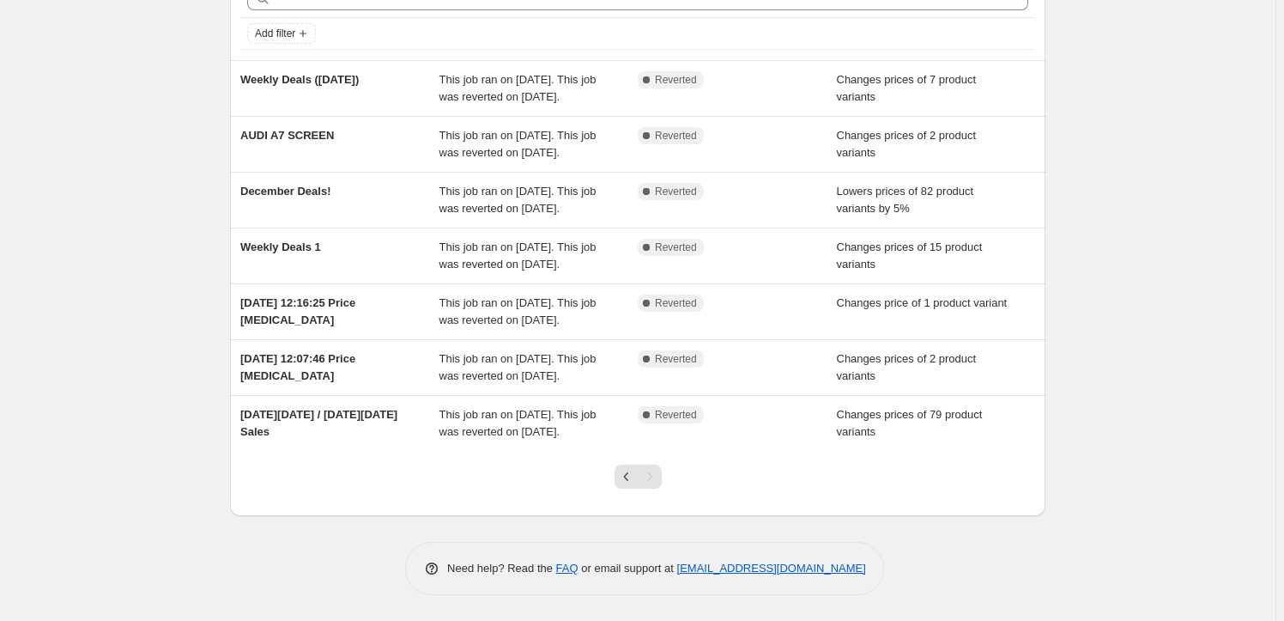
click at [652, 471] on div "Pagination" at bounding box center [650, 476] width 24 height 24
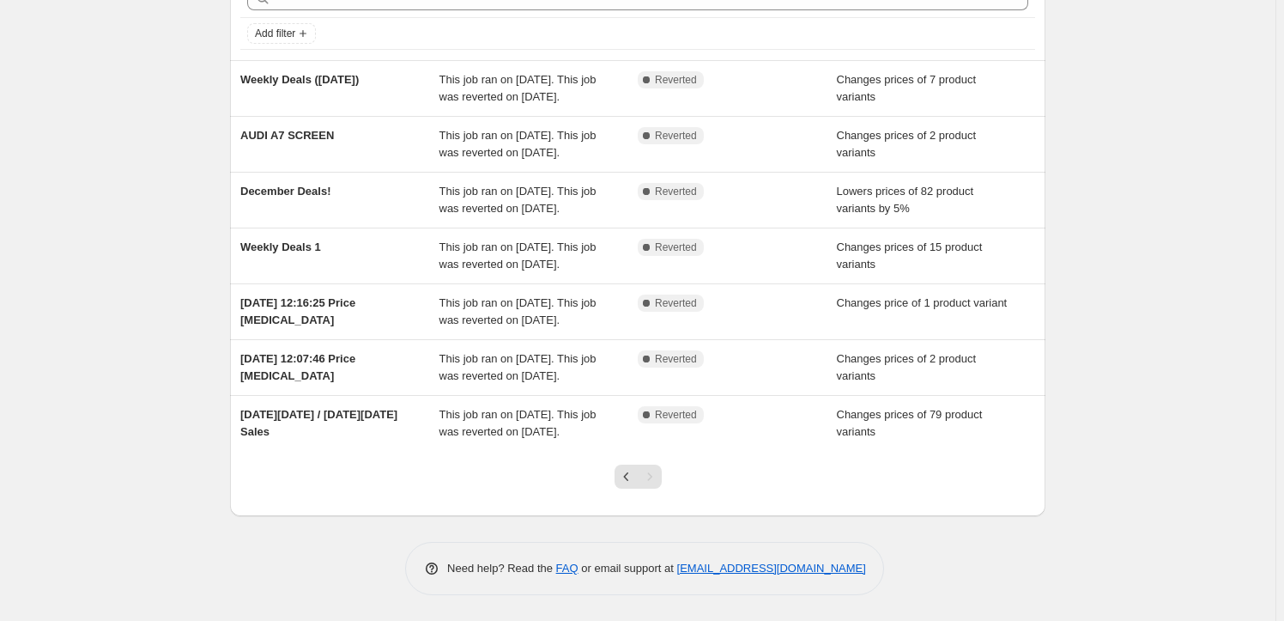
click at [754, 481] on div at bounding box center [637, 483] width 815 height 65
click at [615, 472] on div at bounding box center [638, 483] width 70 height 65
click at [630, 471] on icon "Previous" at bounding box center [626, 476] width 17 height 17
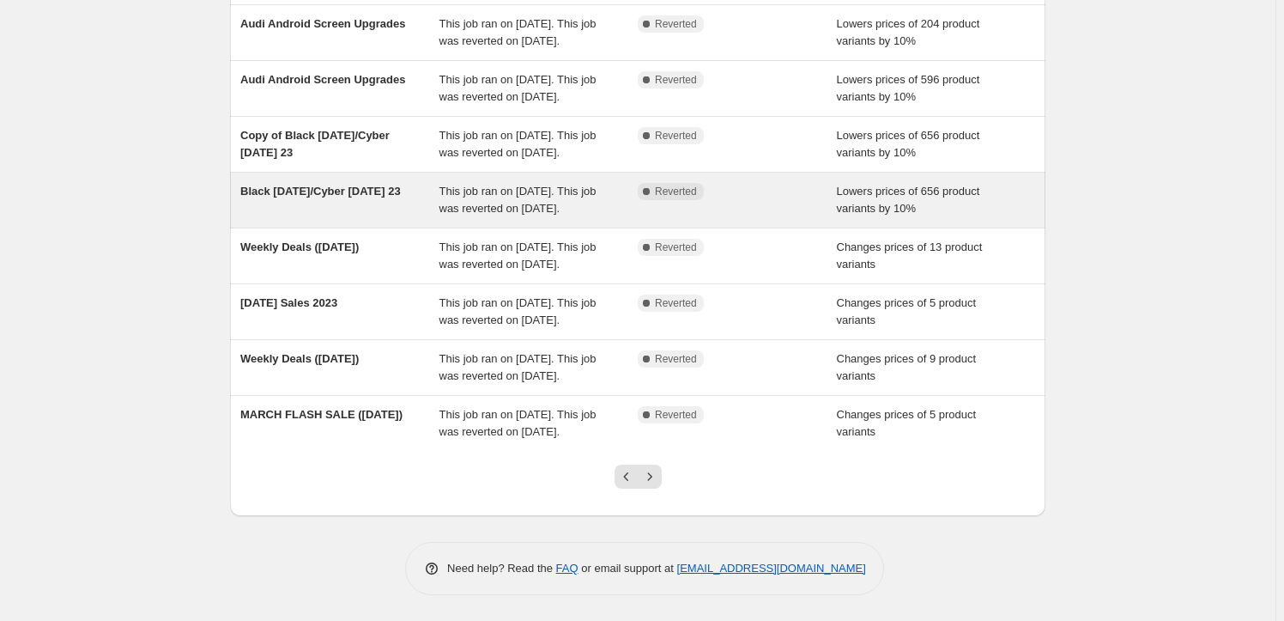
scroll to position [0, 0]
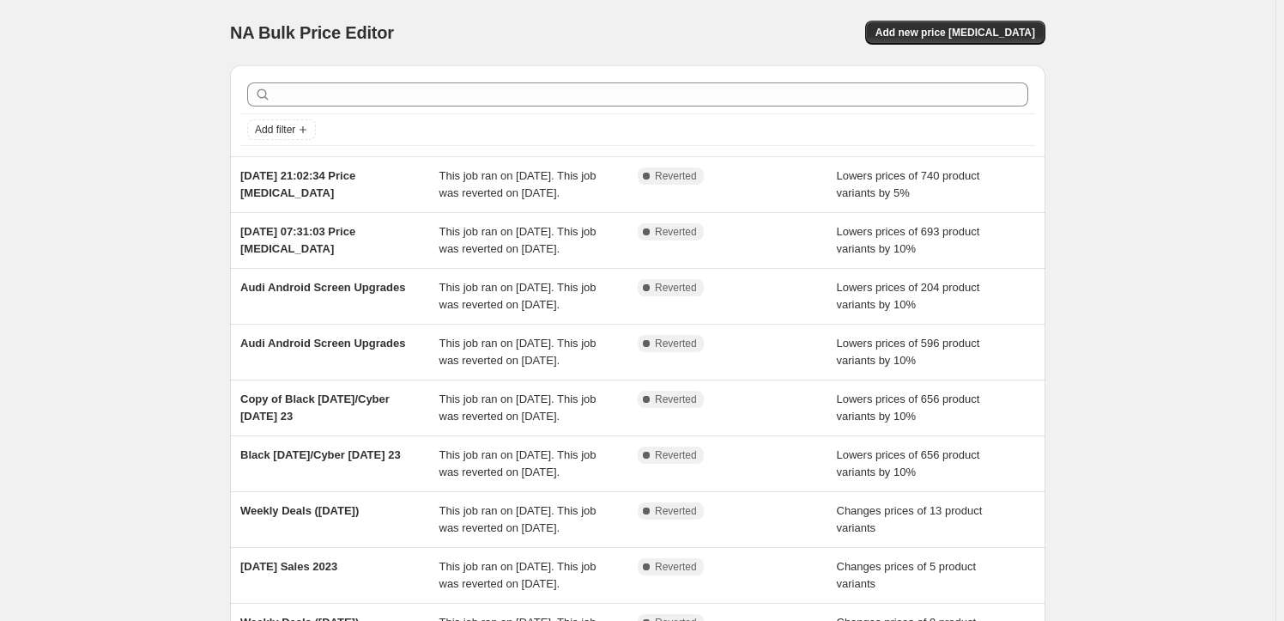
click at [60, 130] on div "NA Bulk Price Editor. This page is ready NA Bulk Price Editor Add new price cha…" at bounding box center [637, 442] width 1275 height 884
